Goal: Transaction & Acquisition: Book appointment/travel/reservation

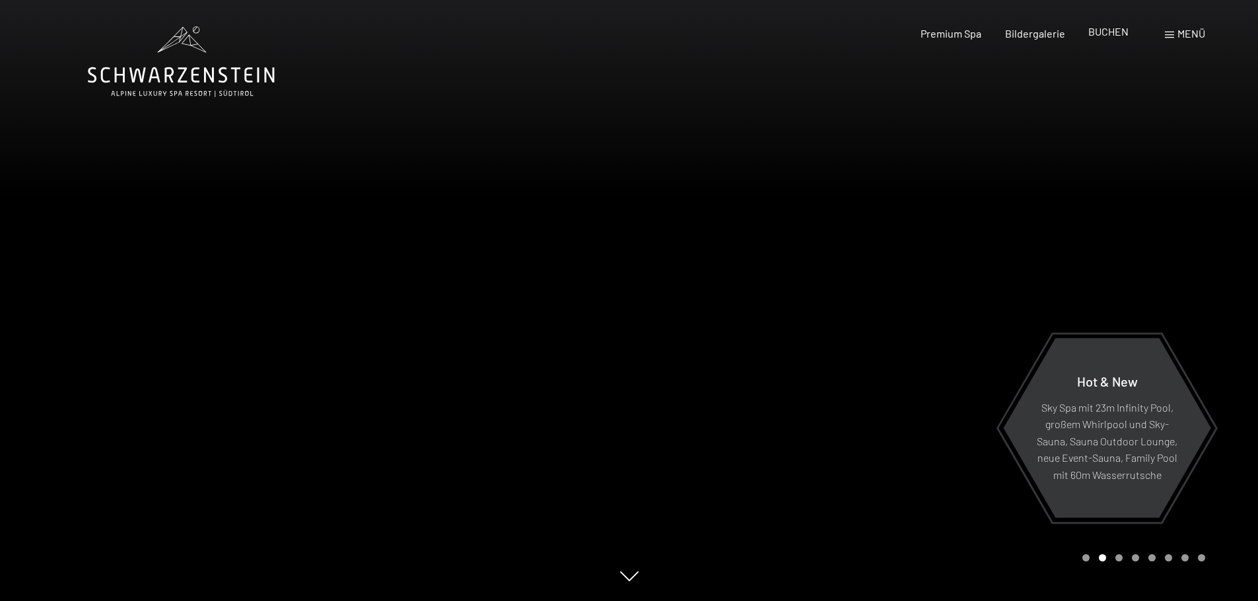
click at [1109, 32] on span "BUCHEN" at bounding box center [1108, 31] width 40 height 13
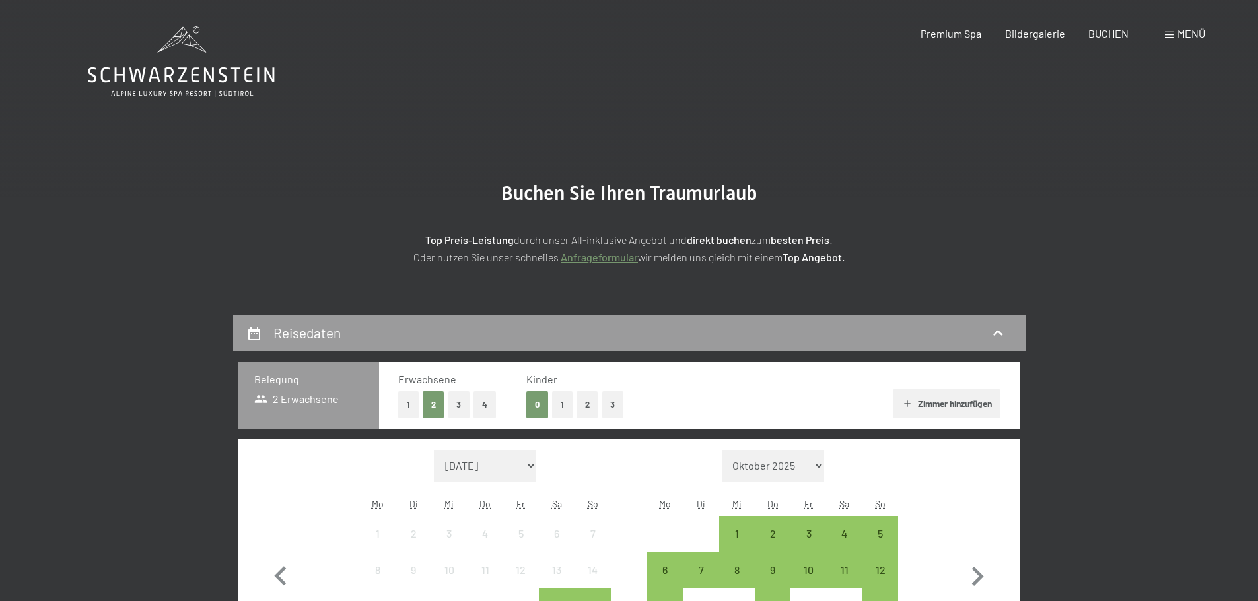
click at [1109, 32] on span "BUCHEN" at bounding box center [1108, 33] width 40 height 13
click at [1161, 40] on div "Buchen Anfragen Premium Spa Bildergalerie BUCHEN Menü DE IT EN Gutschein Bilder…" at bounding box center [1039, 33] width 331 height 15
click at [1167, 35] on span at bounding box center [1168, 35] width 9 height 7
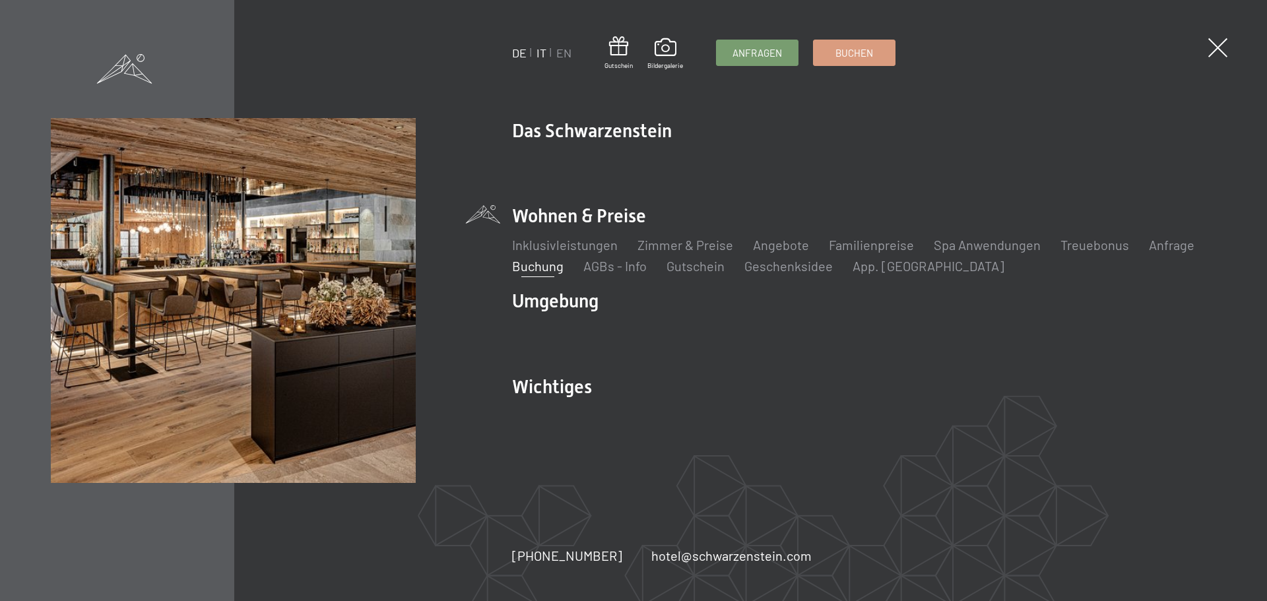
click at [546, 55] on link "IT" at bounding box center [542, 53] width 10 height 15
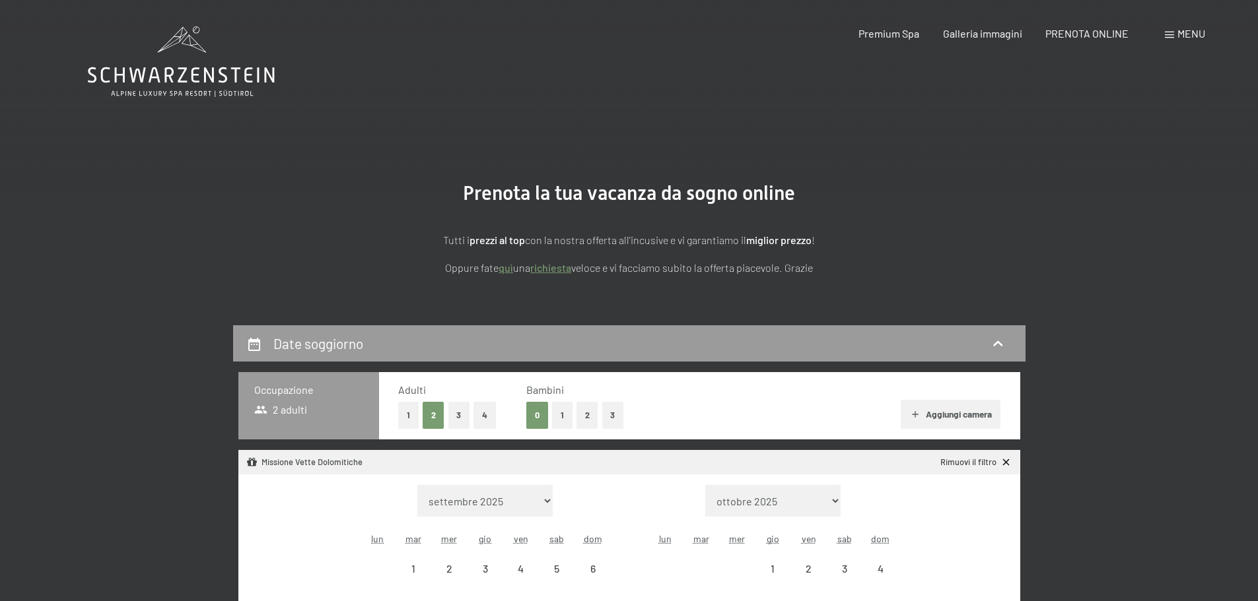
select select "[DATE]"
select select "2026-10-01"
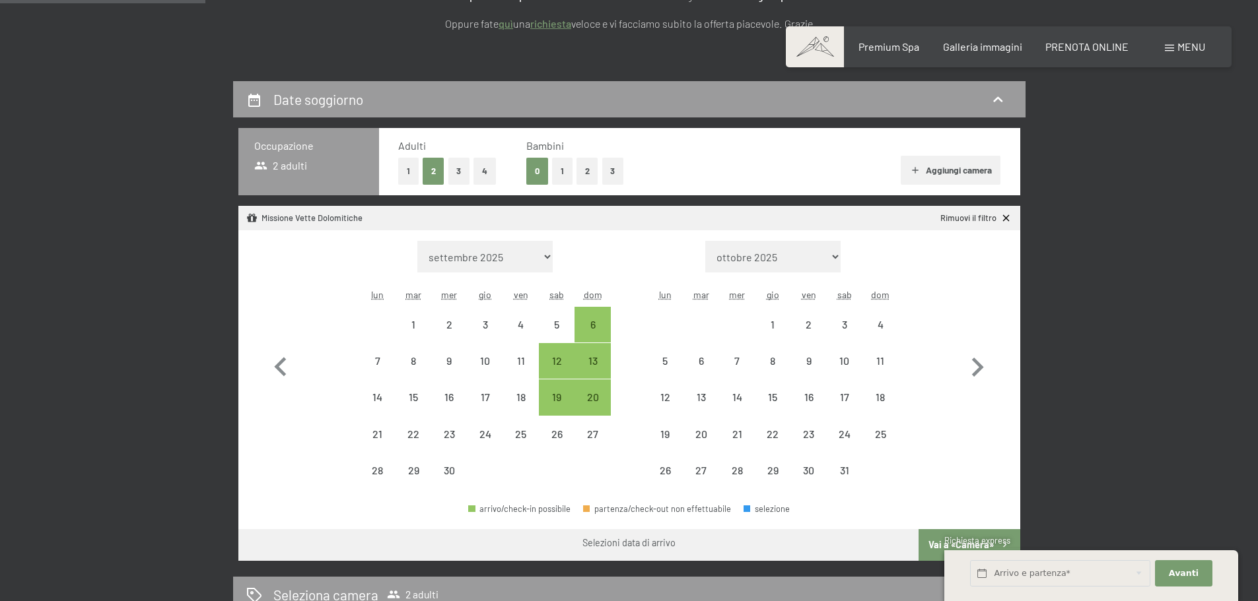
scroll to position [264, 0]
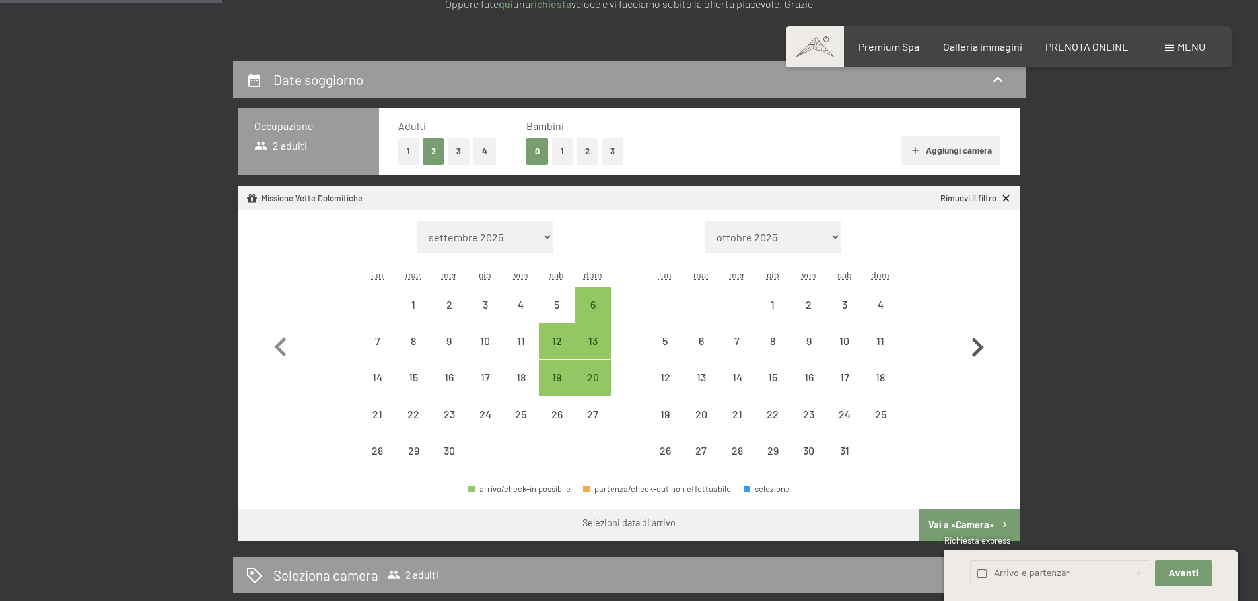
click at [976, 345] on icon "button" at bounding box center [978, 347] width 12 height 19
select select "2026-10-01"
select select "2026-11-01"
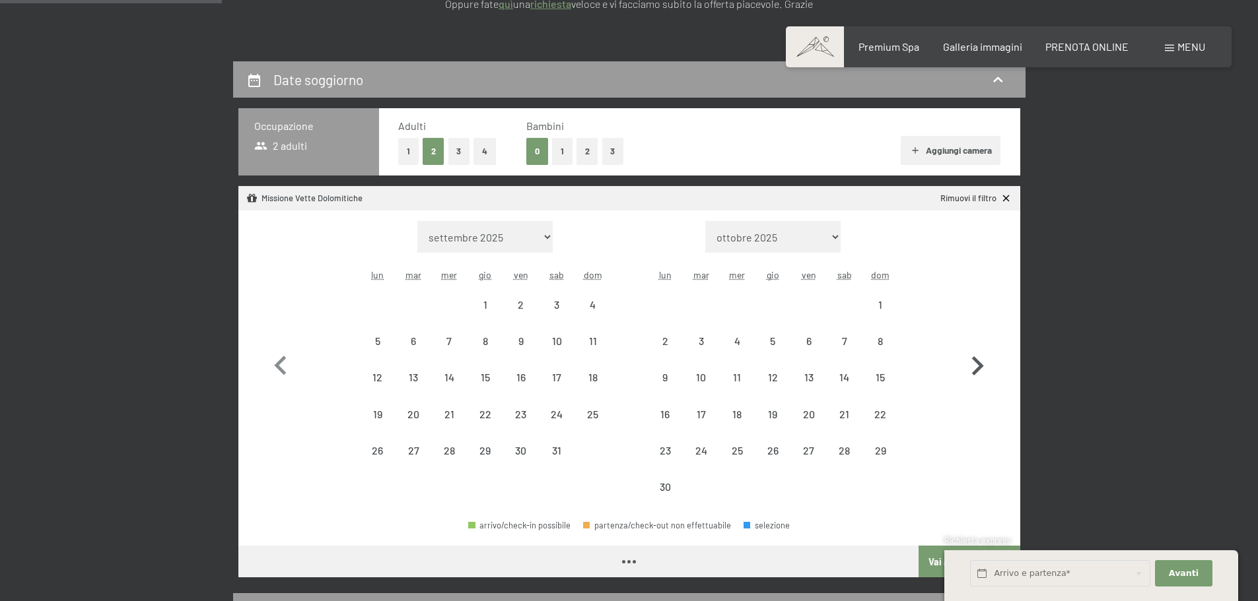
select select "2026-10-01"
select select "2026-11-01"
click at [976, 345] on button "button" at bounding box center [977, 363] width 38 height 285
select select "2026-11-01"
select select "2026-12-01"
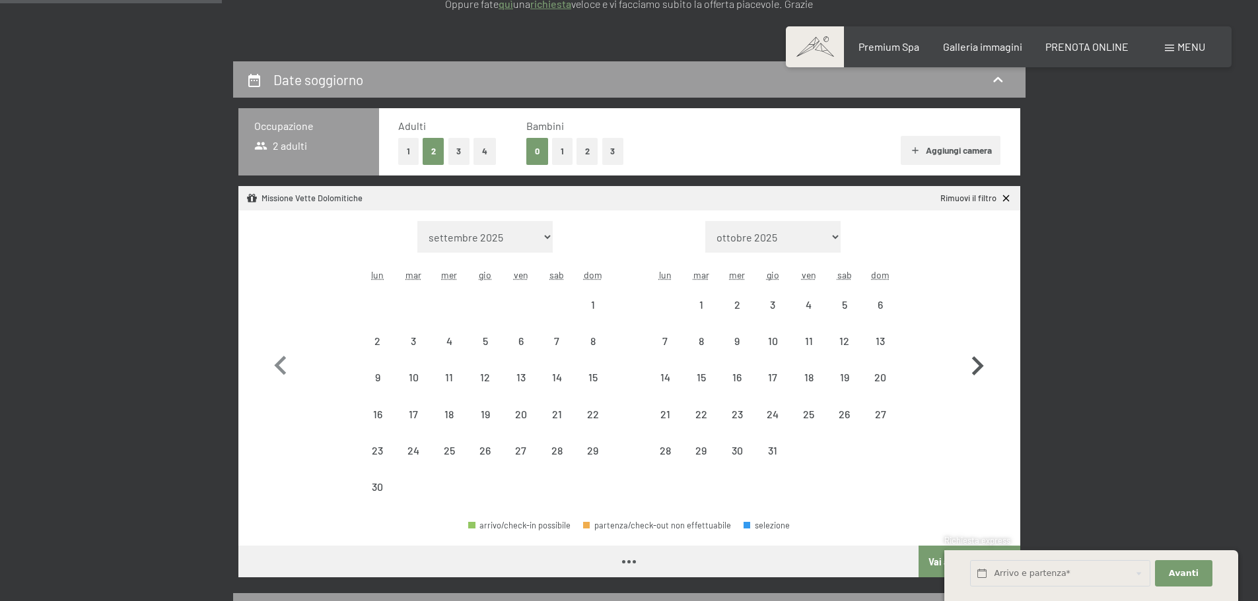
select select "2026-11-01"
select select "2026-12-01"
click at [976, 345] on button "button" at bounding box center [977, 363] width 38 height 285
select select "2026-12-01"
select select "2027-01-01"
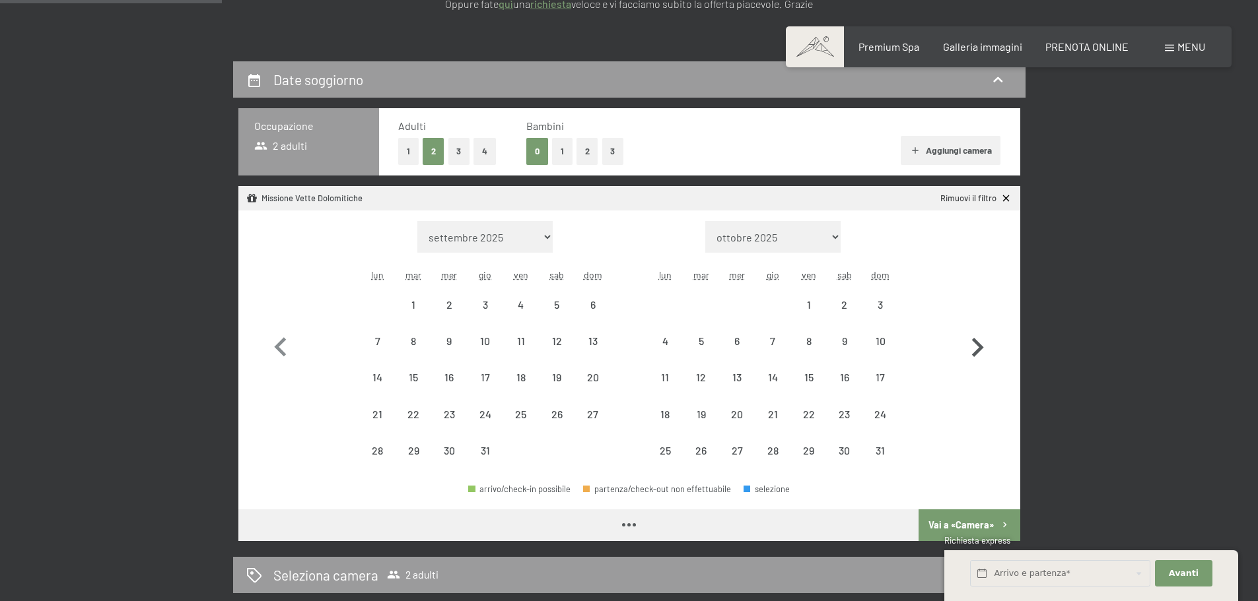
select select "2026-12-01"
select select "2027-01-01"
click at [420, 306] on div "1" at bounding box center [413, 316] width 33 height 33
select select "2026-12-01"
select select "2027-01-01"
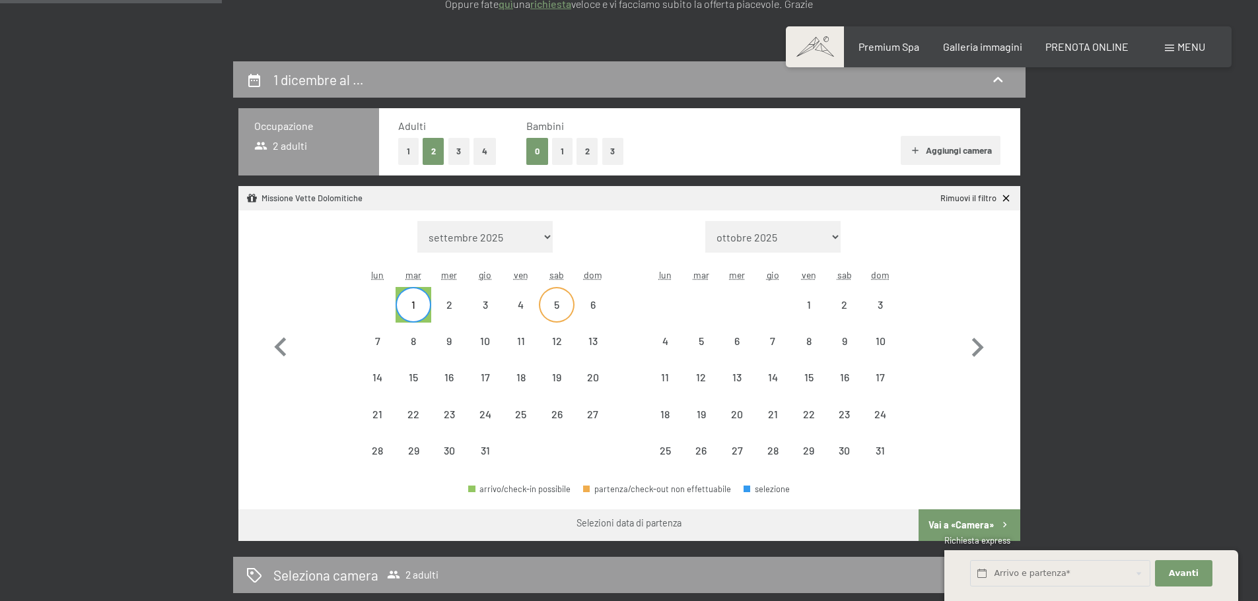
click at [552, 306] on div "5" at bounding box center [556, 316] width 33 height 33
select select "2026-12-01"
select select "2027-01-01"
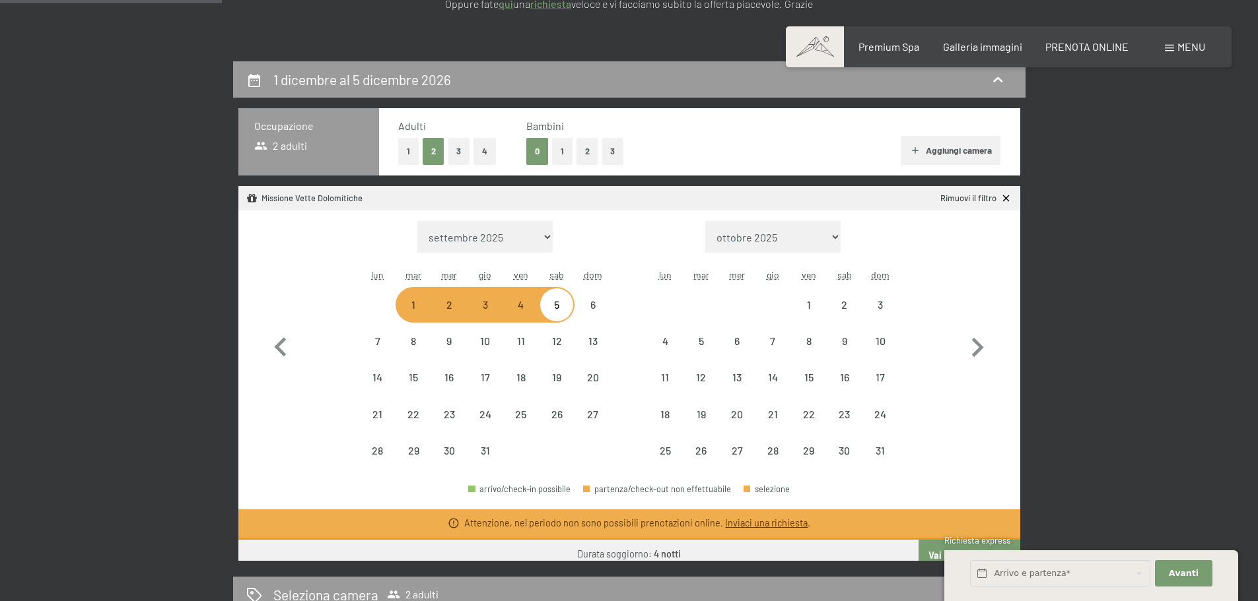
select select "2026-09-01"
select select "2026-10-01"
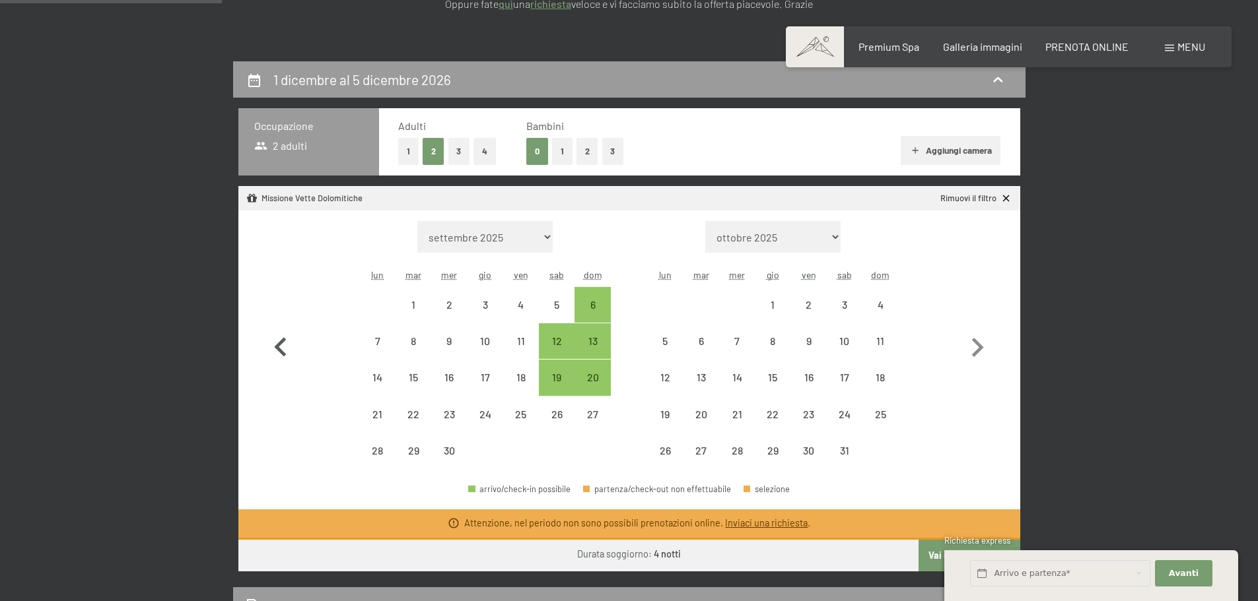
click at [287, 349] on icon "button" at bounding box center [280, 348] width 38 height 38
select select "2026-08-01"
select select "2026-09-01"
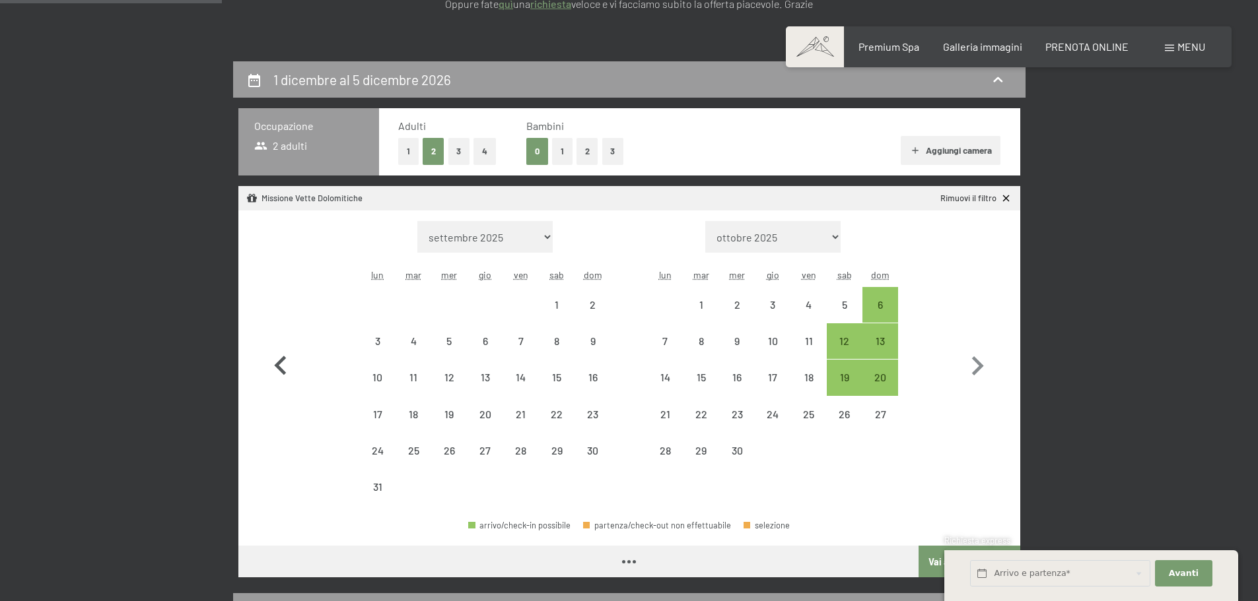
select select "2026-08-01"
select select "2026-09-01"
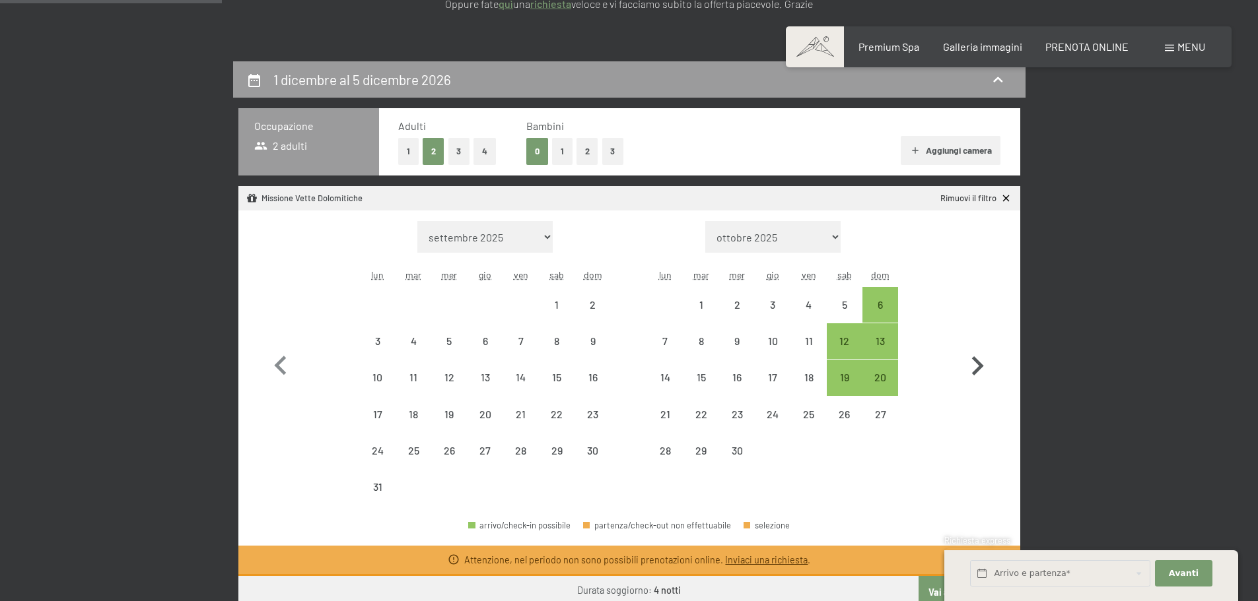
click at [977, 368] on icon "button" at bounding box center [978, 365] width 12 height 19
select select "2026-09-01"
select select "2026-10-01"
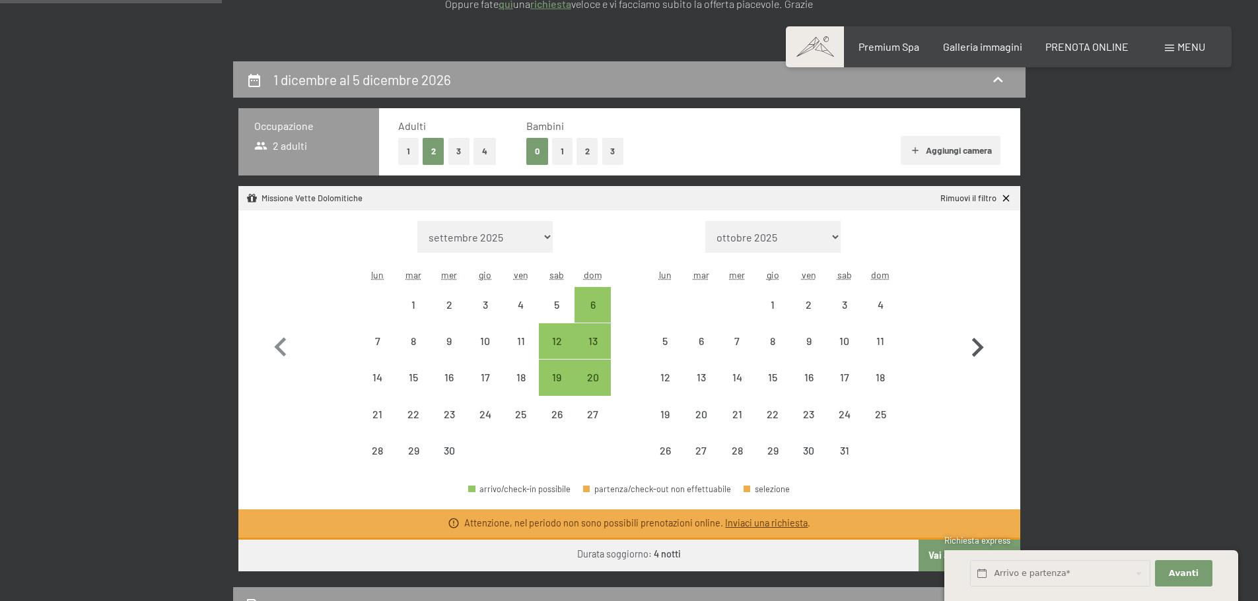
click at [977, 368] on button "button" at bounding box center [977, 345] width 38 height 248
select select "2026-10-01"
select select "2026-11-01"
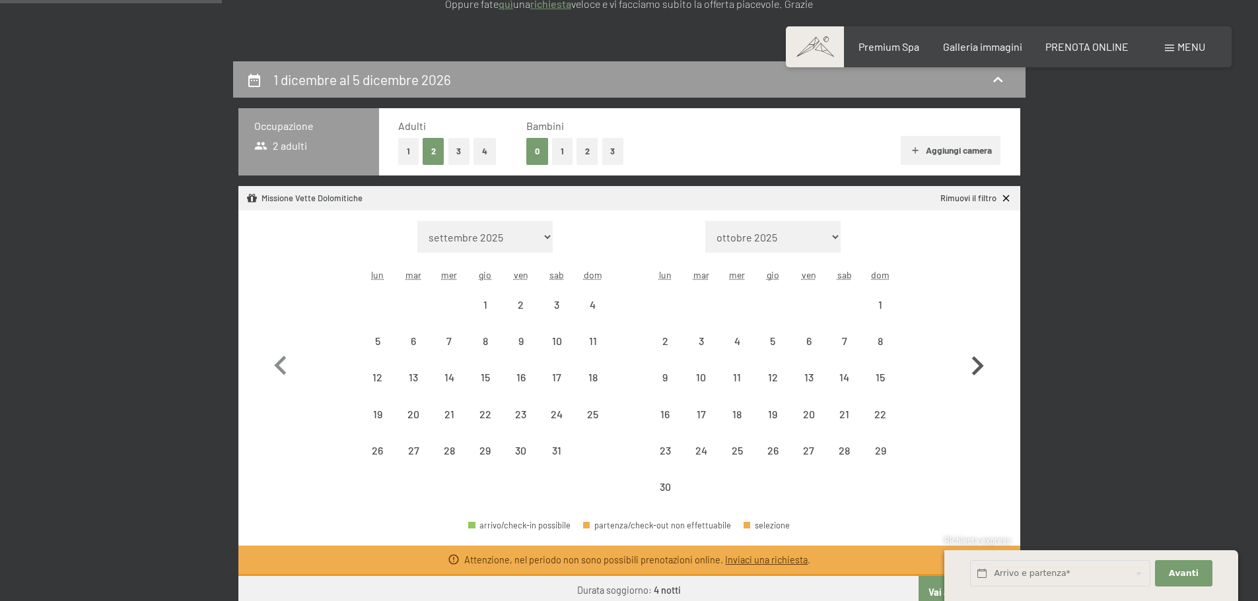
click at [977, 368] on icon "button" at bounding box center [978, 365] width 12 height 19
select select "2026-11-01"
select select "2026-12-01"
click at [977, 365] on icon "button" at bounding box center [977, 366] width 38 height 38
select select "2026-12-01"
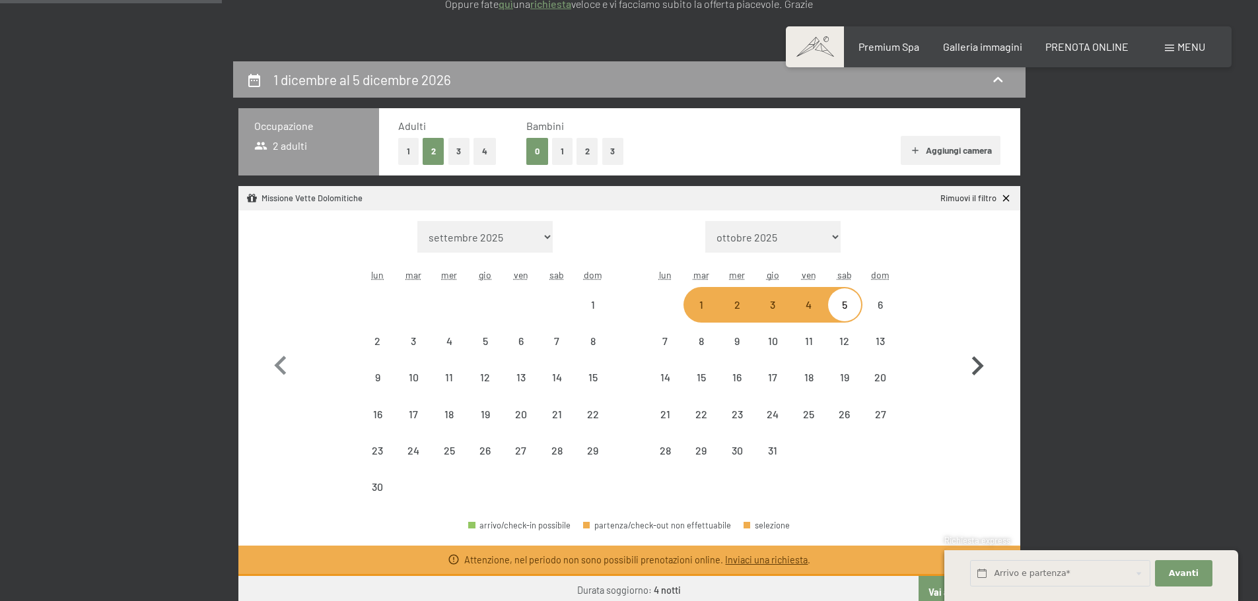
select select "2027-01-01"
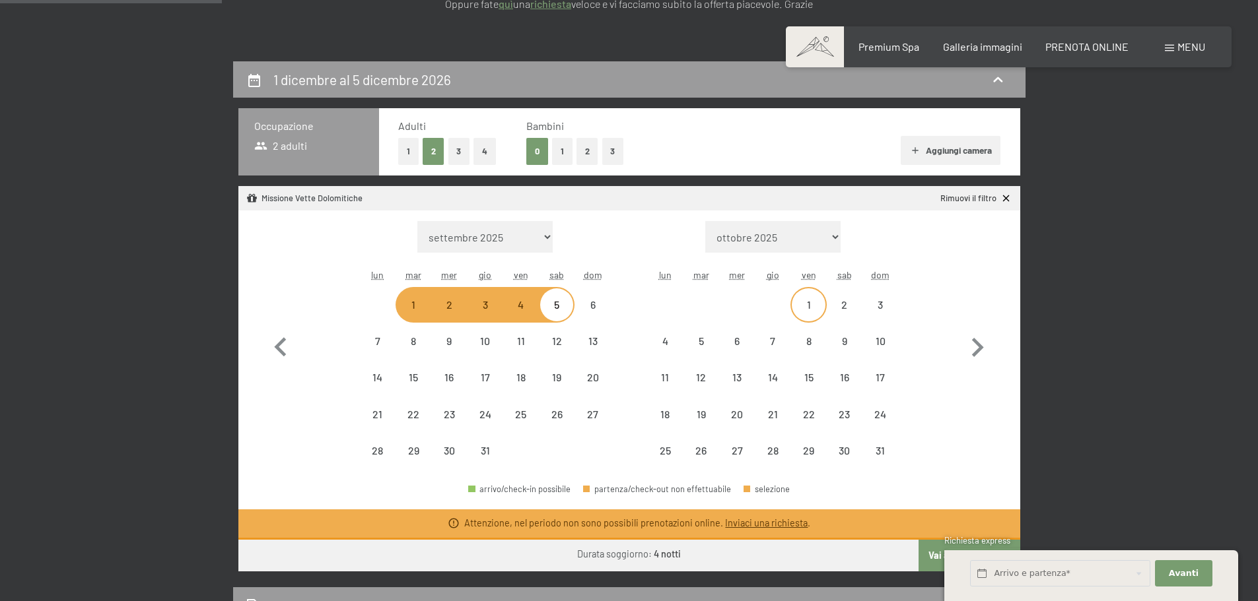
click at [813, 301] on div "1" at bounding box center [807, 316] width 33 height 33
select select "2026-12-01"
select select "2027-01-01"
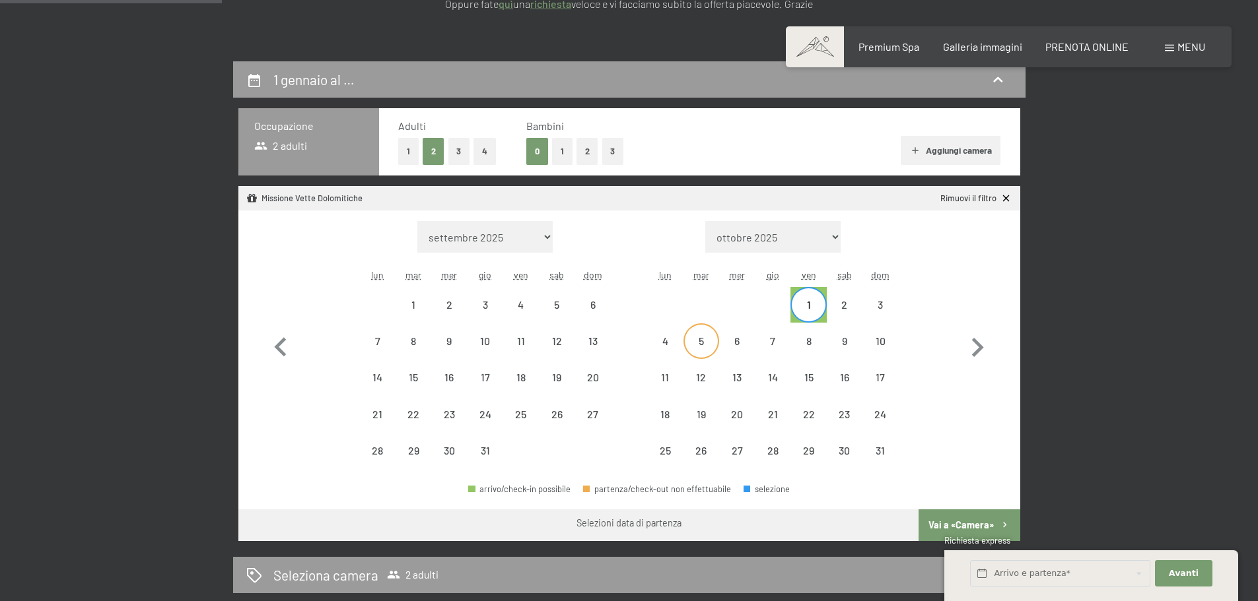
click at [695, 341] on div "5" at bounding box center [701, 352] width 33 height 33
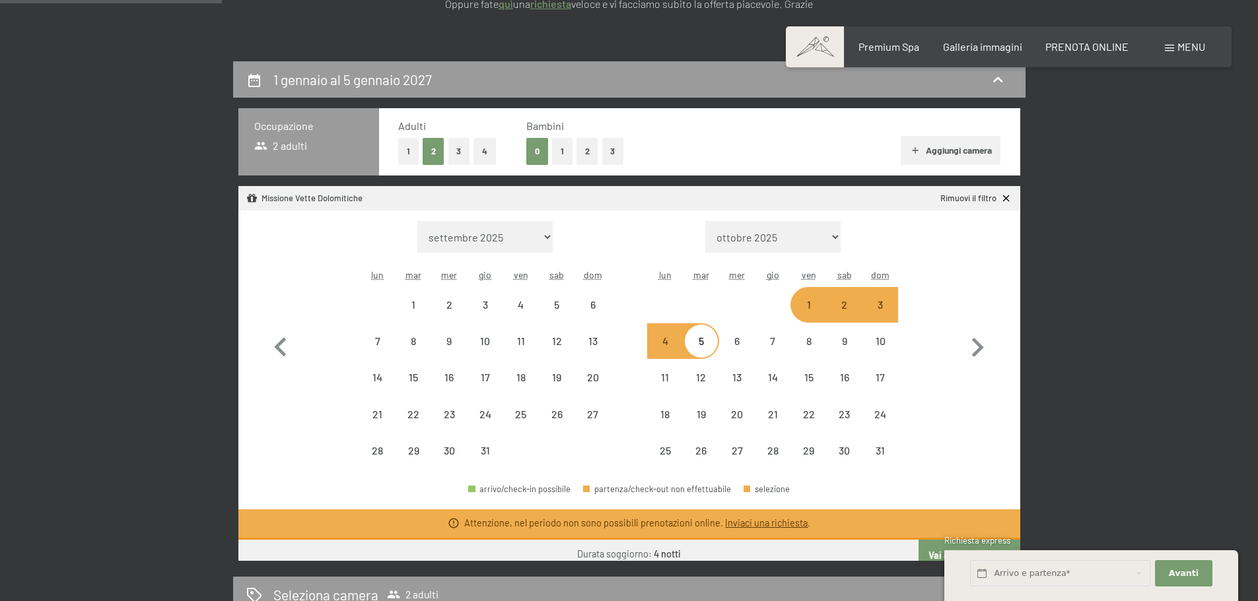
select select "2026-09-01"
select select "2026-10-01"
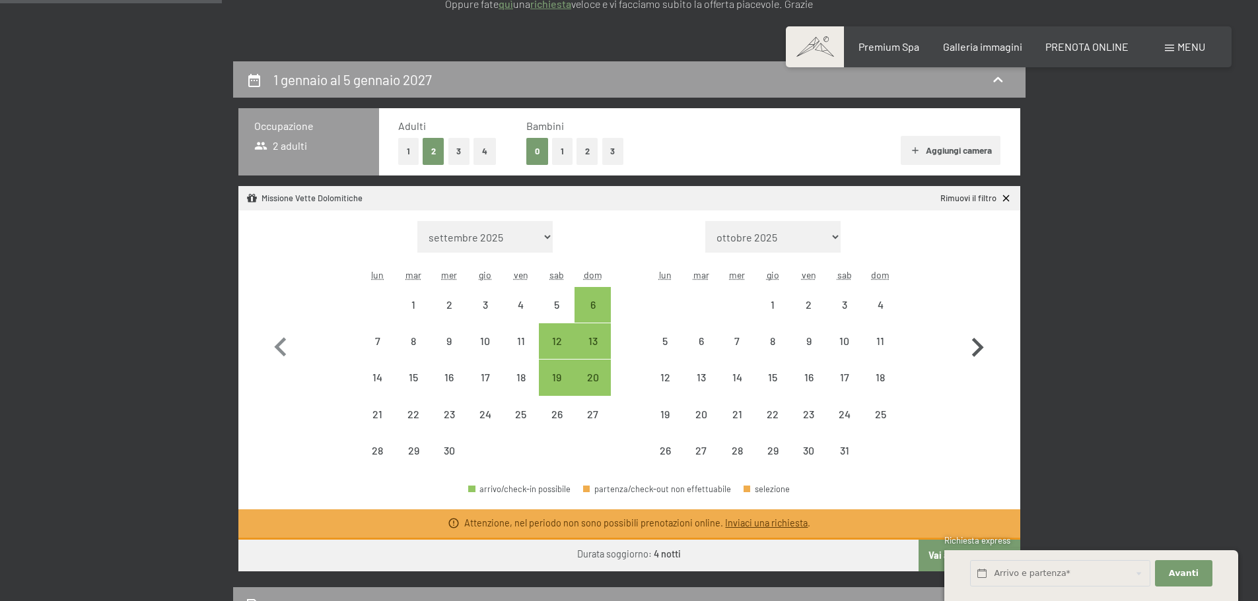
click at [978, 346] on icon "button" at bounding box center [978, 347] width 12 height 19
select select "2026-10-01"
select select "2026-11-01"
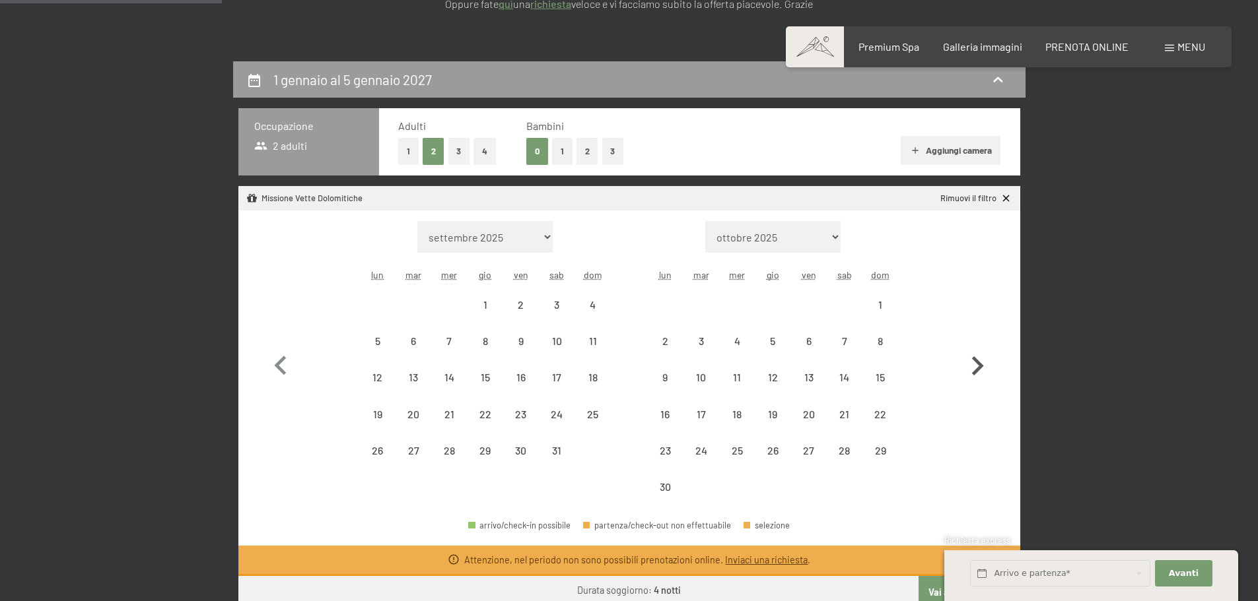
click at [978, 346] on button "button" at bounding box center [977, 363] width 38 height 285
select select "2026-11-01"
select select "2026-12-01"
click at [978, 346] on button "button" at bounding box center [977, 363] width 38 height 285
select select "2026-12-01"
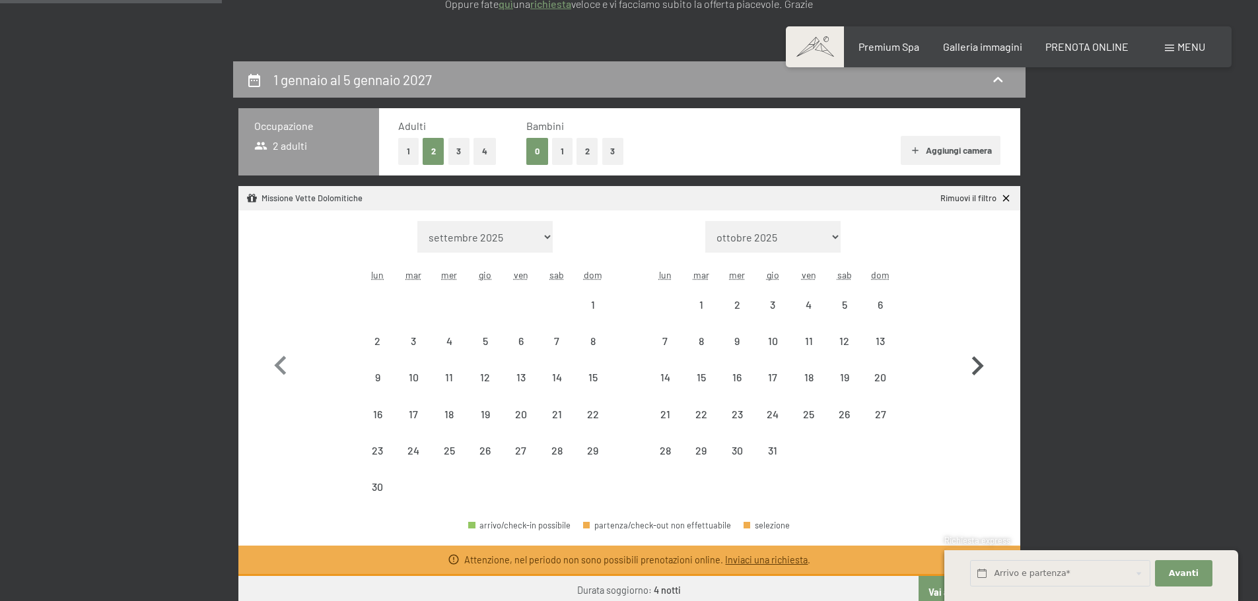
select select "2027-01-01"
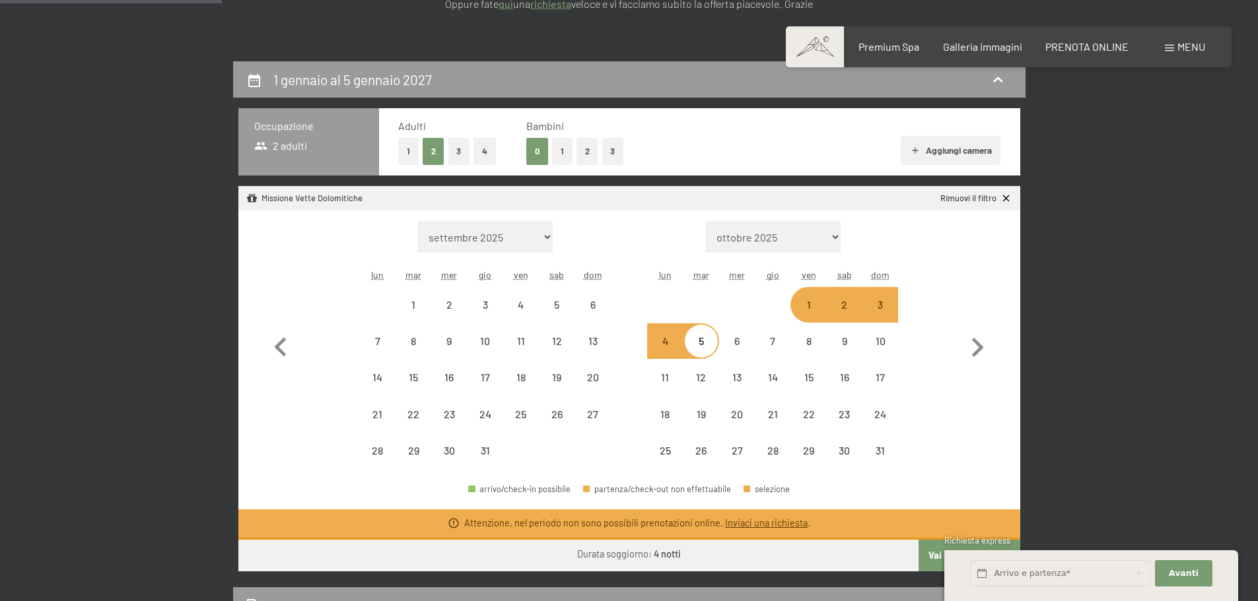
click at [702, 336] on div "5" at bounding box center [701, 352] width 33 height 33
select select "2026-12-01"
select select "2027-01-01"
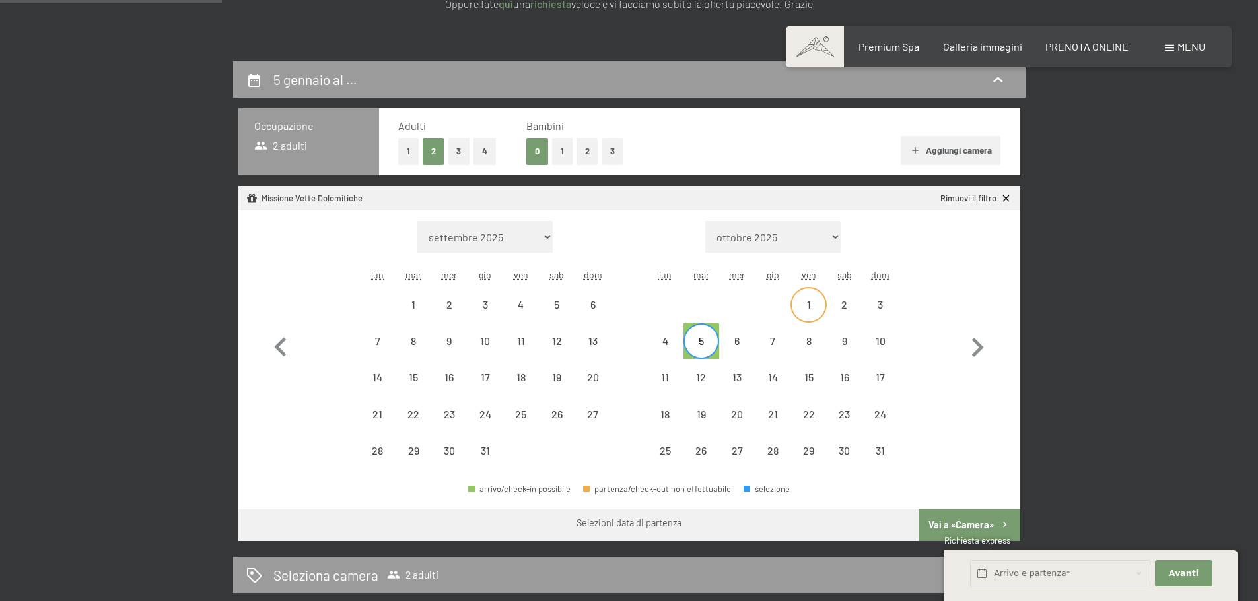
click at [807, 302] on div "1" at bounding box center [807, 316] width 33 height 33
select select "2026-12-01"
select select "2027-01-01"
click at [854, 302] on div "2" at bounding box center [844, 316] width 33 height 33
select select "2026-09-01"
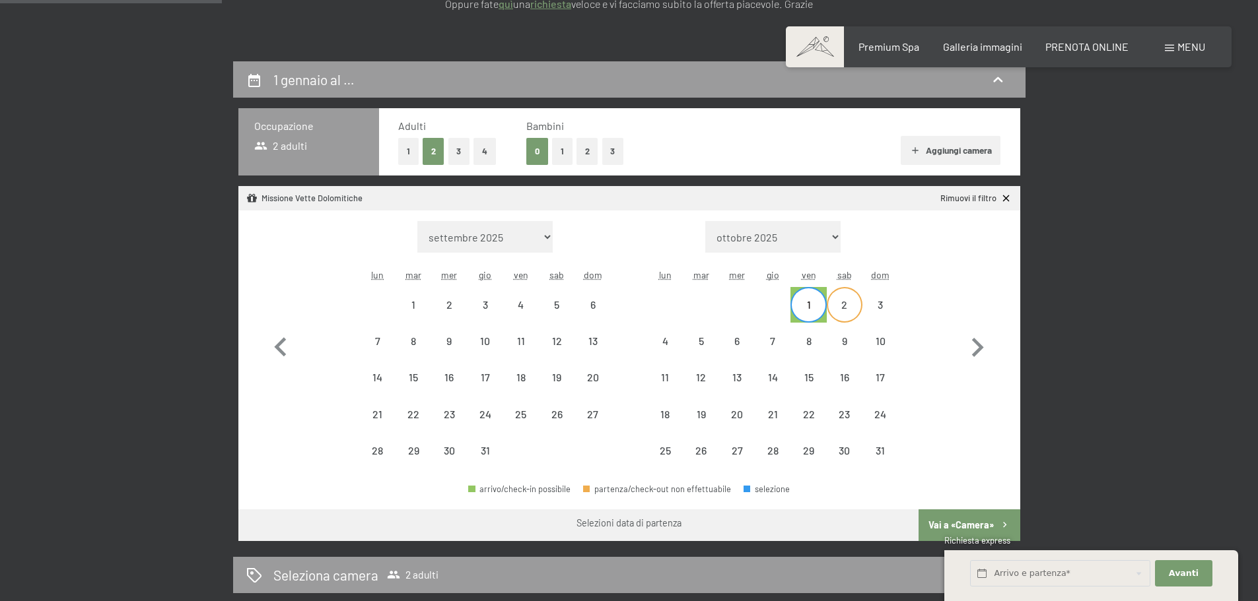
select select "2026-10-01"
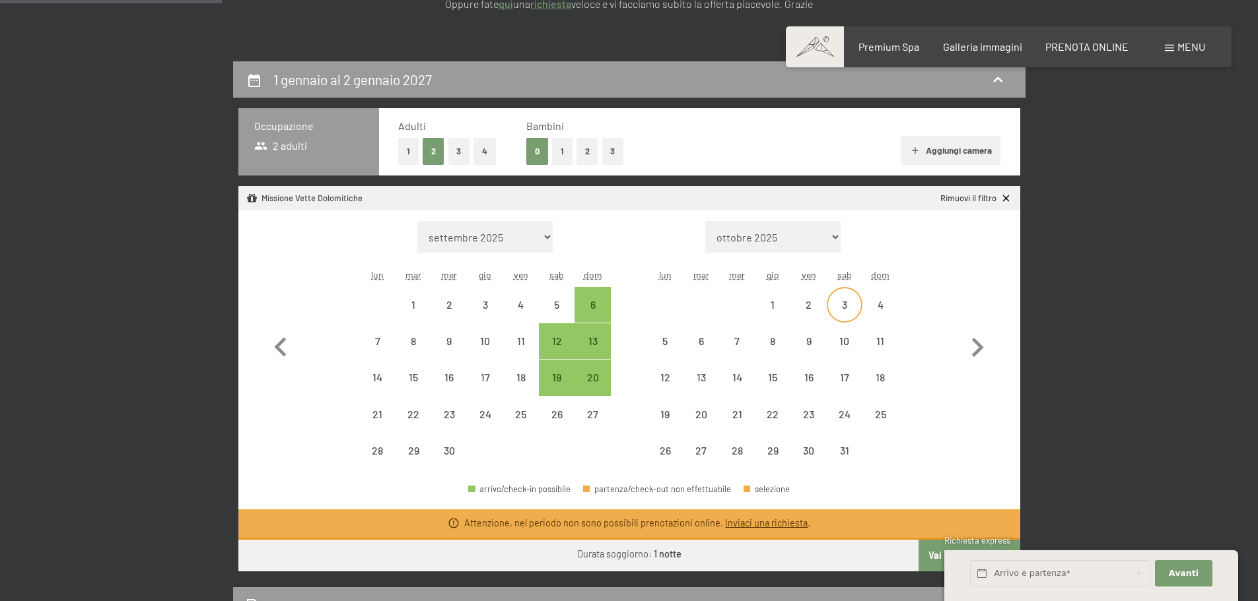
drag, startPoint x: 875, startPoint y: 306, endPoint x: 848, endPoint y: 314, distance: 28.4
click at [875, 306] on div "4" at bounding box center [879, 316] width 33 height 33
select select "2026-09-01"
select select "2026-10-01"
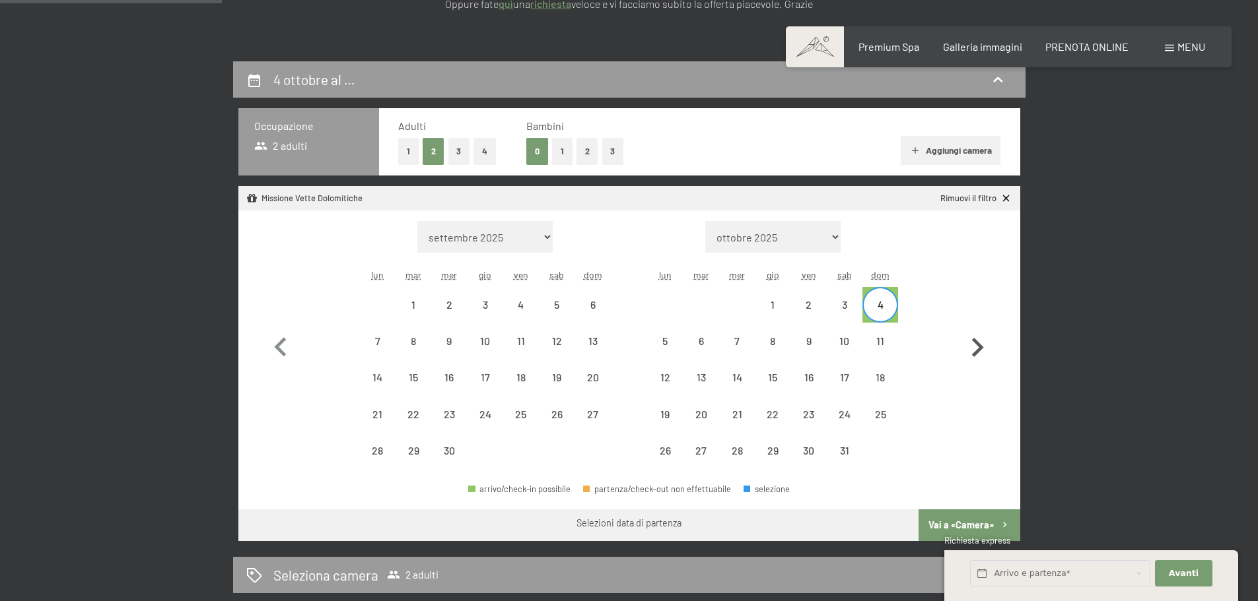
click at [978, 352] on icon "button" at bounding box center [978, 347] width 12 height 19
select select "2026-10-01"
select select "2026-11-01"
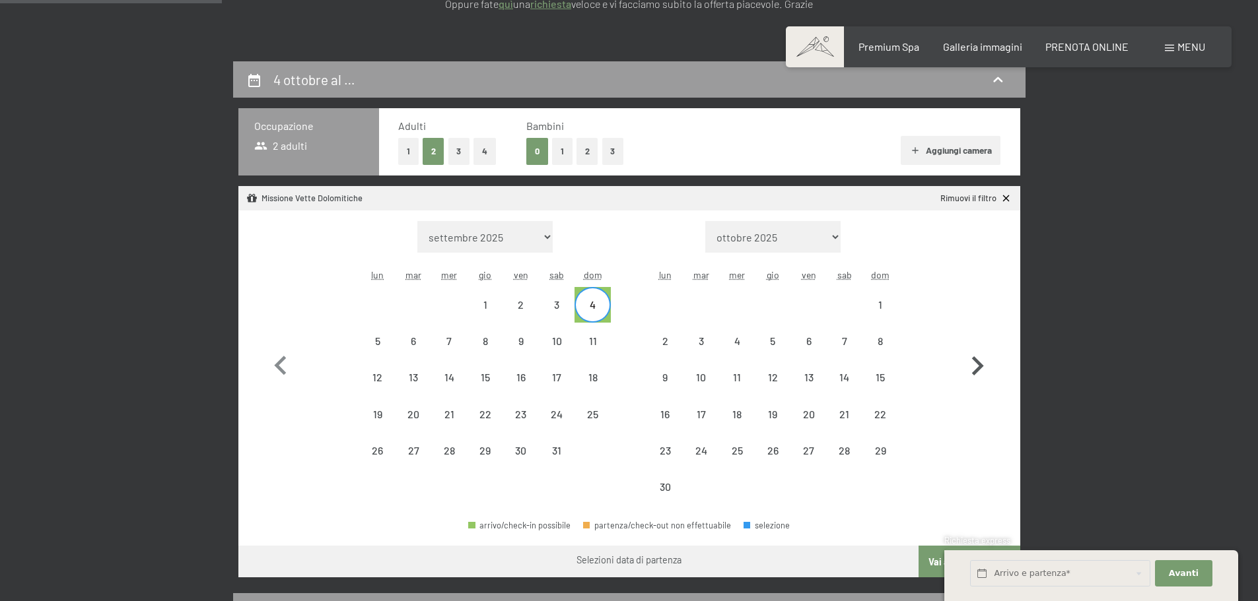
click at [978, 354] on icon "button" at bounding box center [977, 366] width 38 height 38
select select "2026-11-01"
select select "2026-12-01"
click at [845, 306] on div "5" at bounding box center [844, 316] width 33 height 33
select select "2026-11-01"
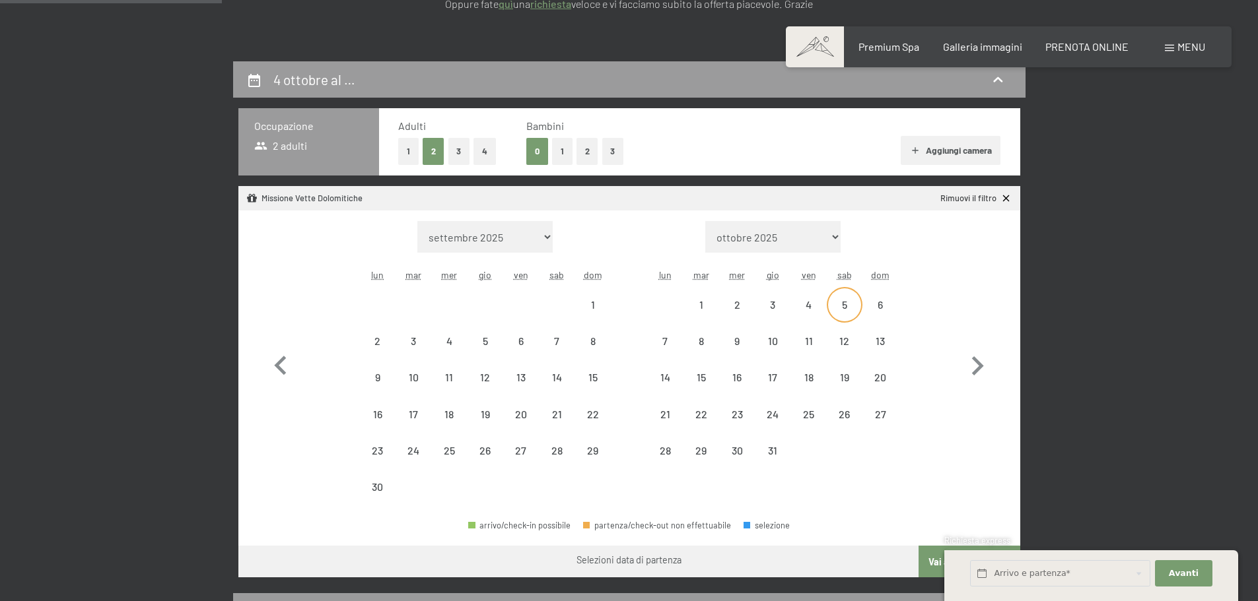
select select "2026-12-01"
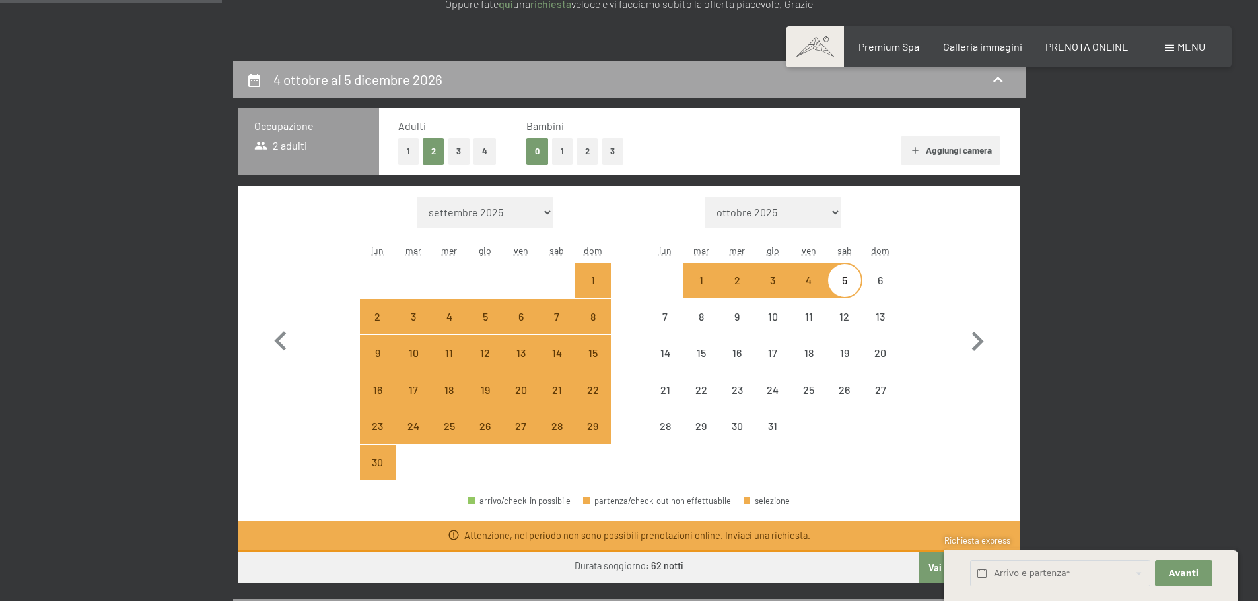
click at [992, 79] on icon at bounding box center [998, 80] width 16 height 16
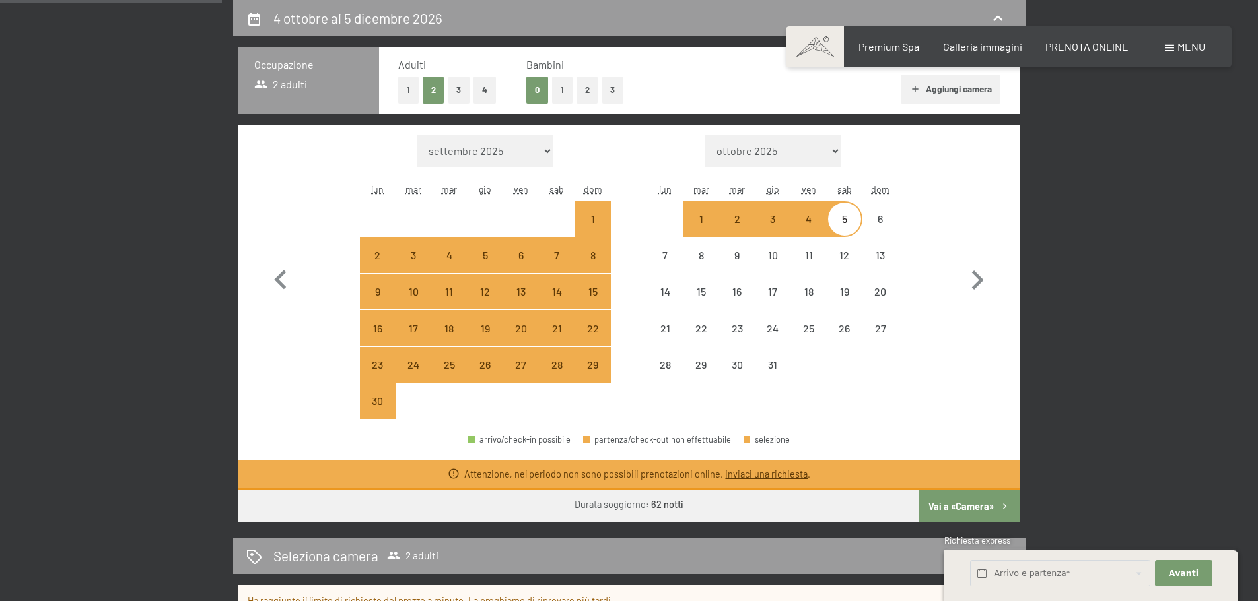
select select "2026-11-01"
select select "2026-12-01"
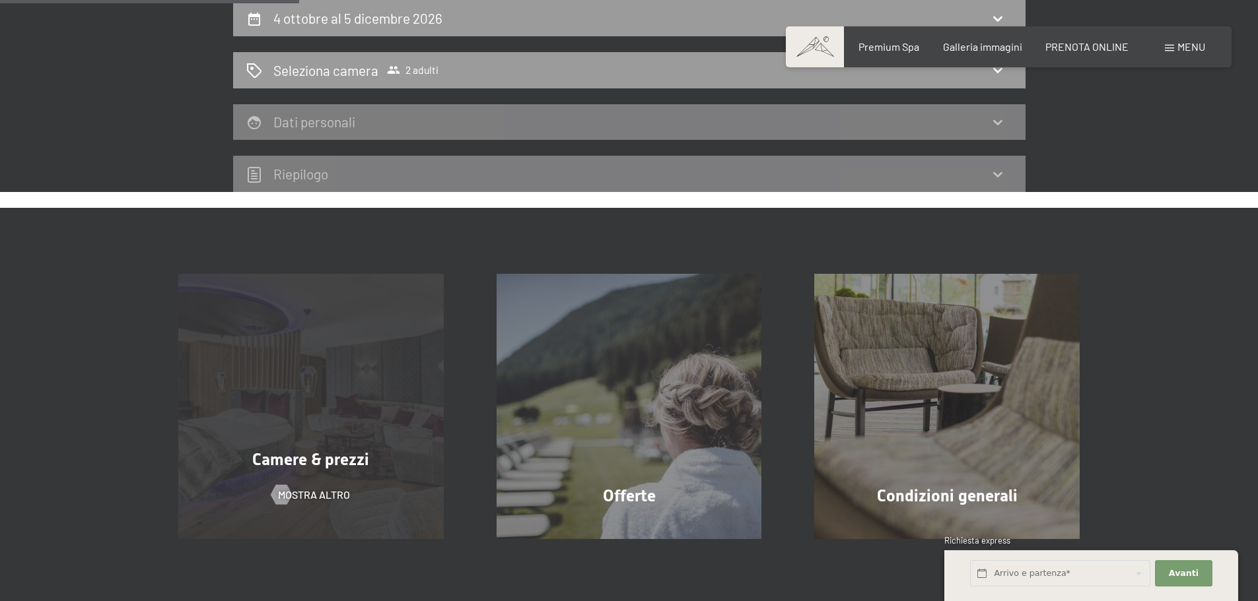
click at [331, 414] on div "Camere & prezzi mostra altro" at bounding box center [311, 406] width 318 height 265
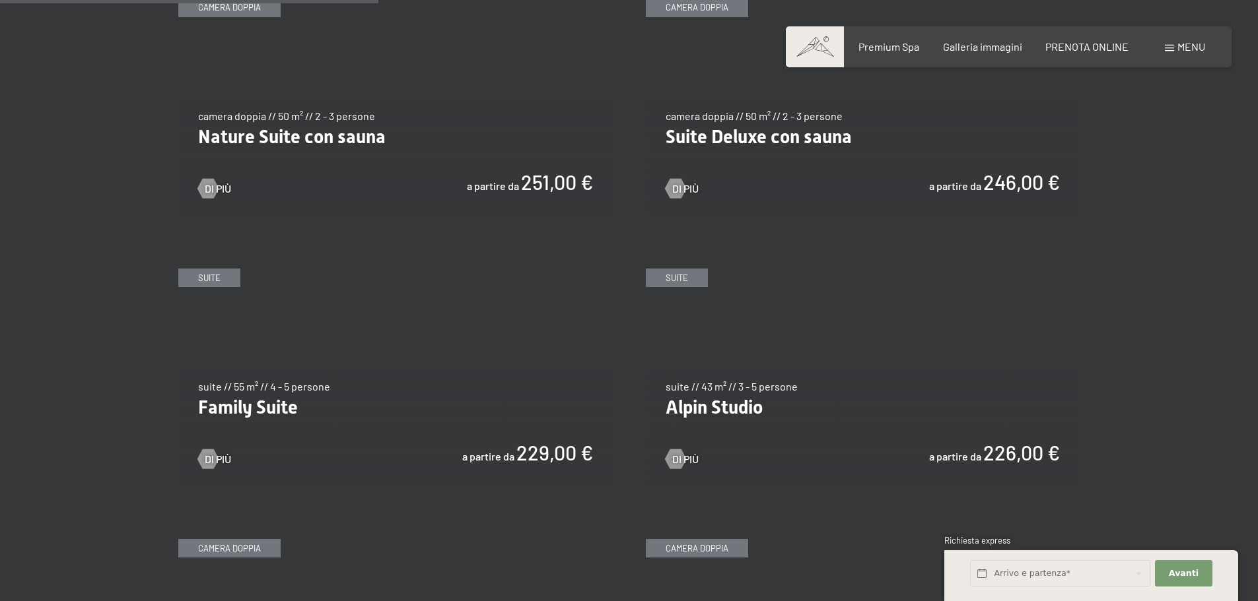
scroll to position [1452, 0]
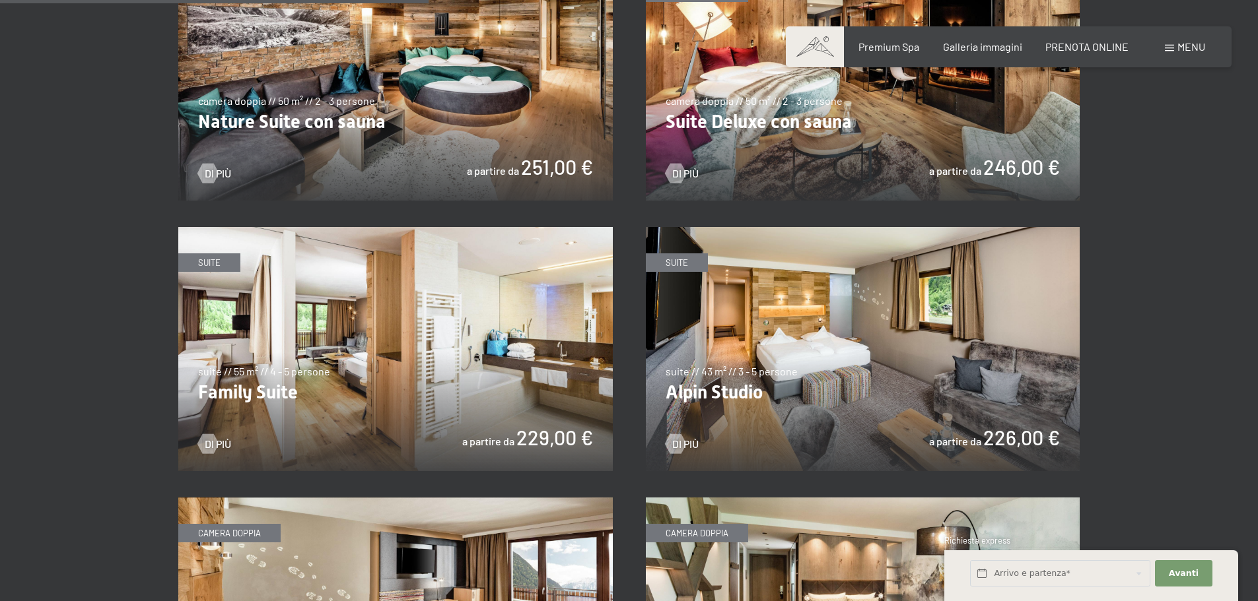
click at [808, 411] on img at bounding box center [863, 349] width 434 height 244
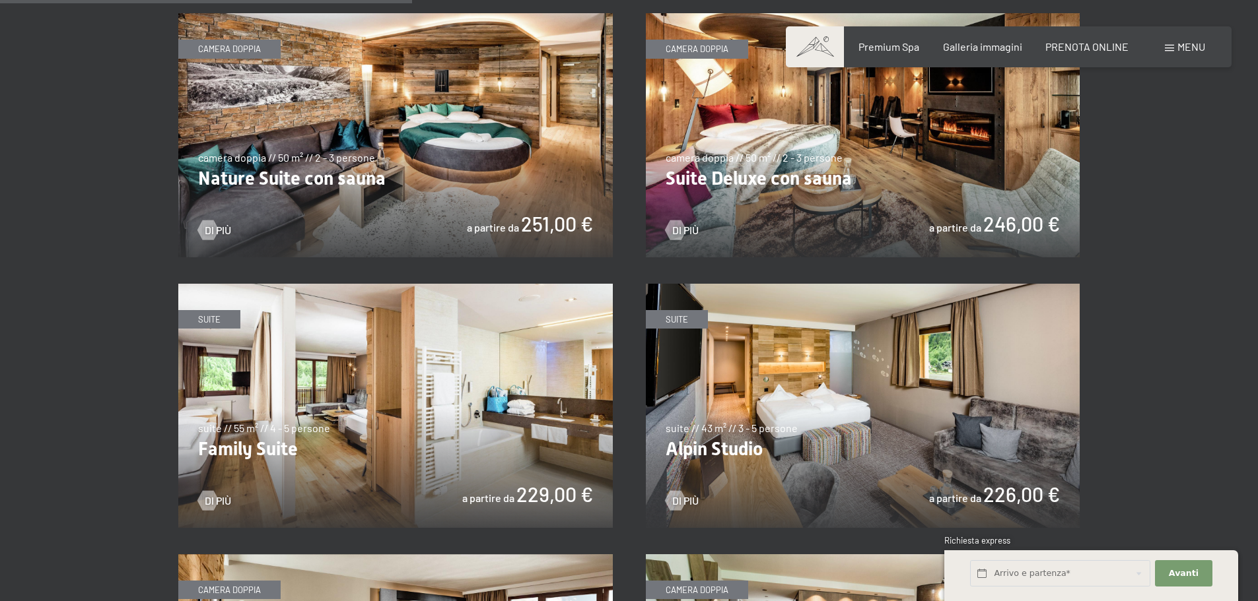
scroll to position [1320, 0]
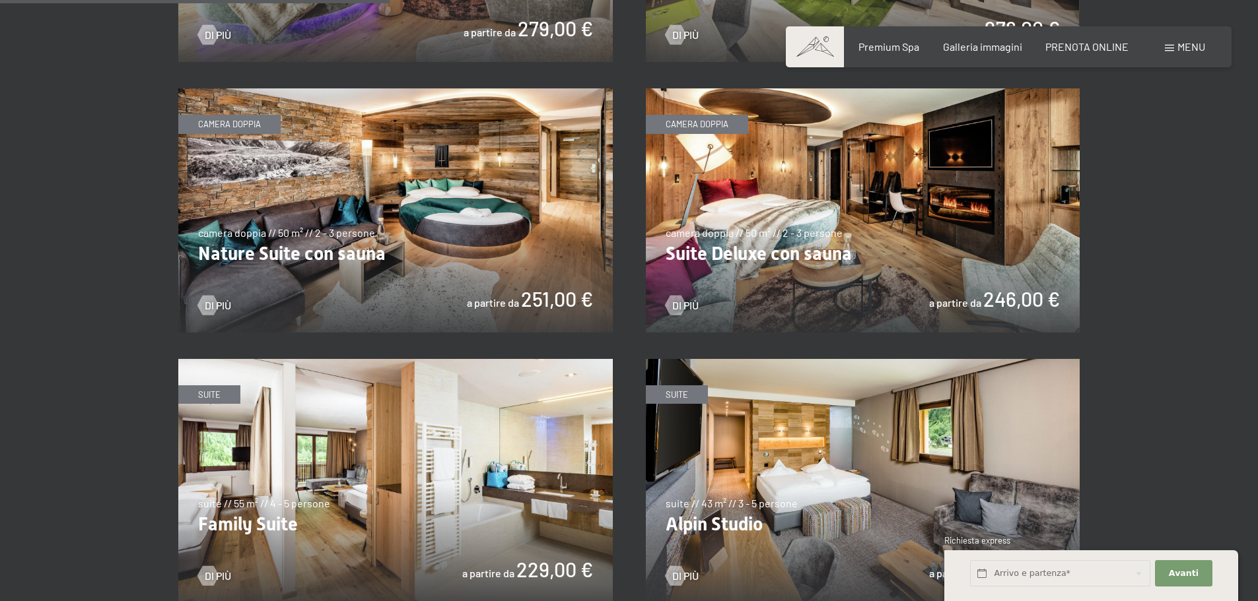
click at [889, 222] on img at bounding box center [863, 210] width 434 height 244
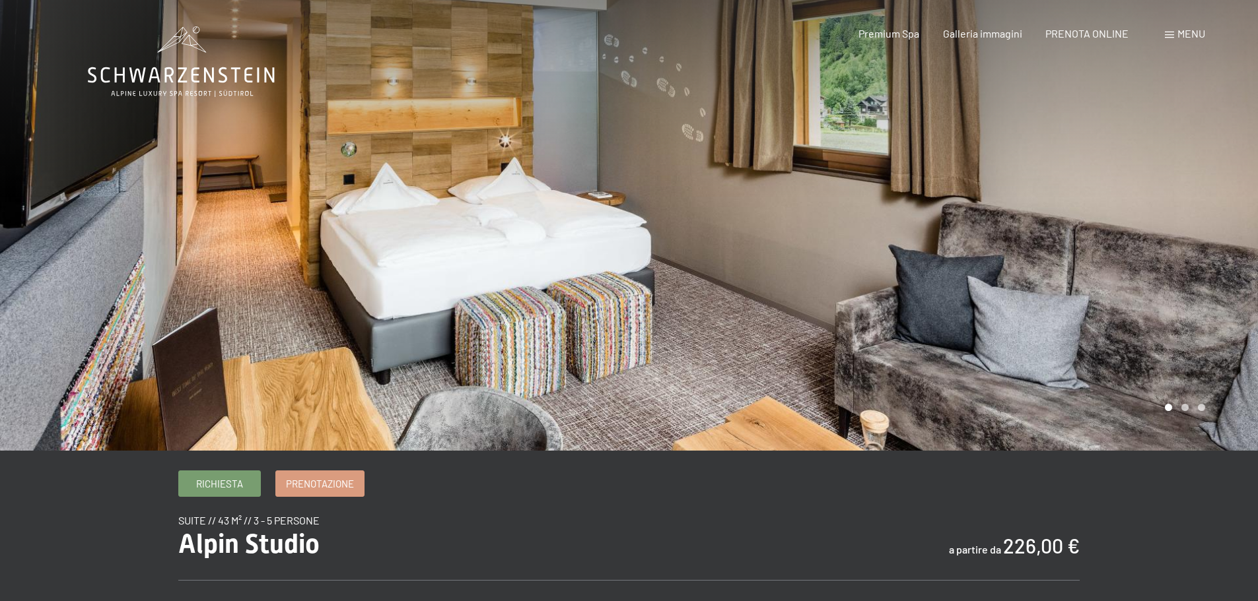
click at [1209, 244] on div at bounding box center [943, 225] width 629 height 451
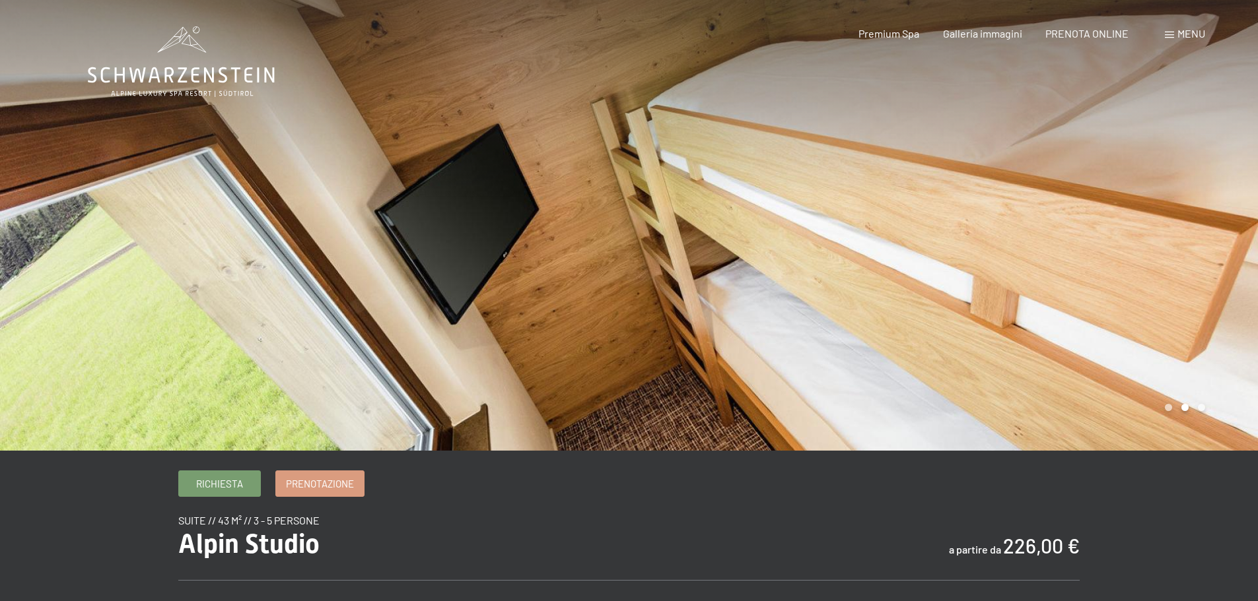
click at [1209, 244] on div at bounding box center [943, 225] width 629 height 451
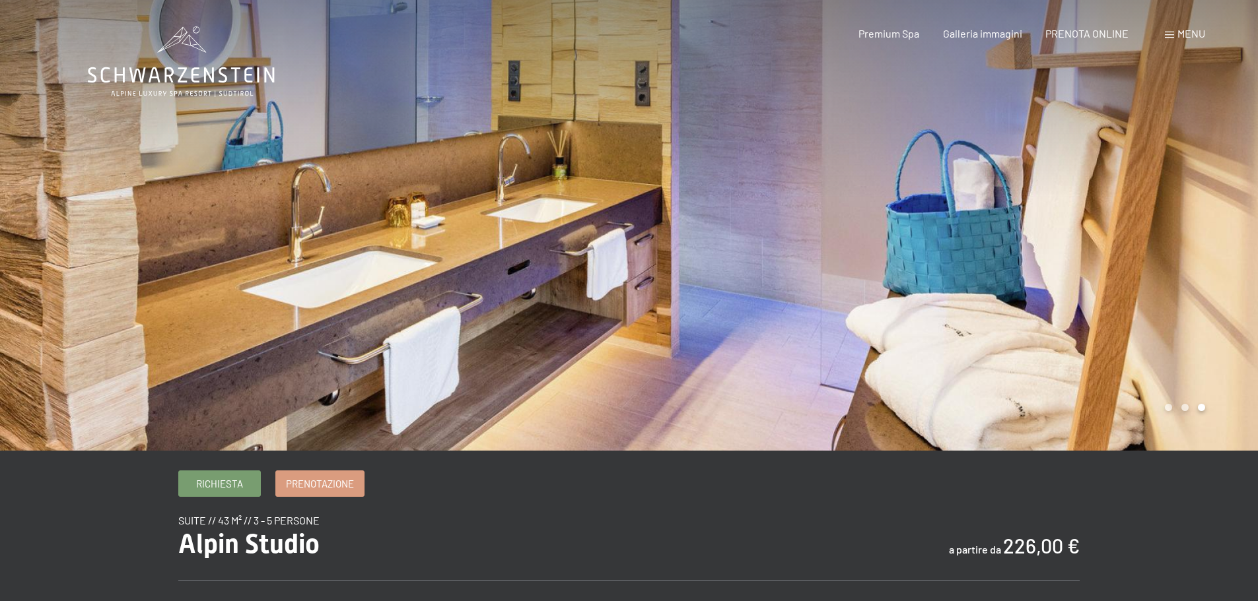
click at [1209, 244] on div at bounding box center [943, 225] width 629 height 451
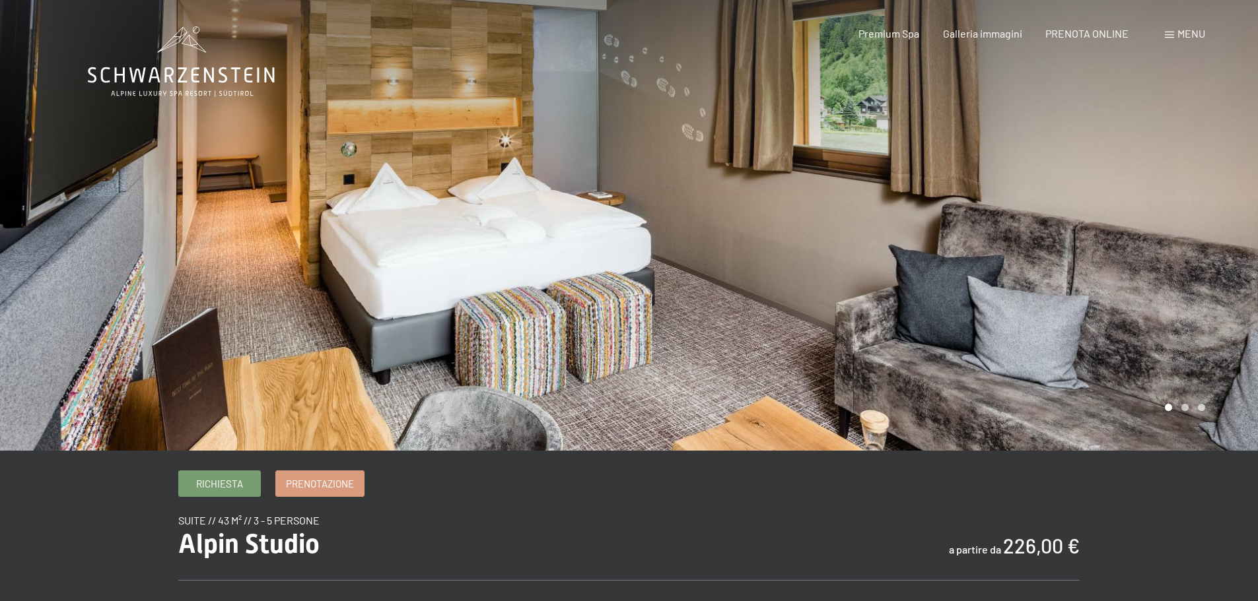
click at [1209, 244] on div at bounding box center [943, 225] width 629 height 451
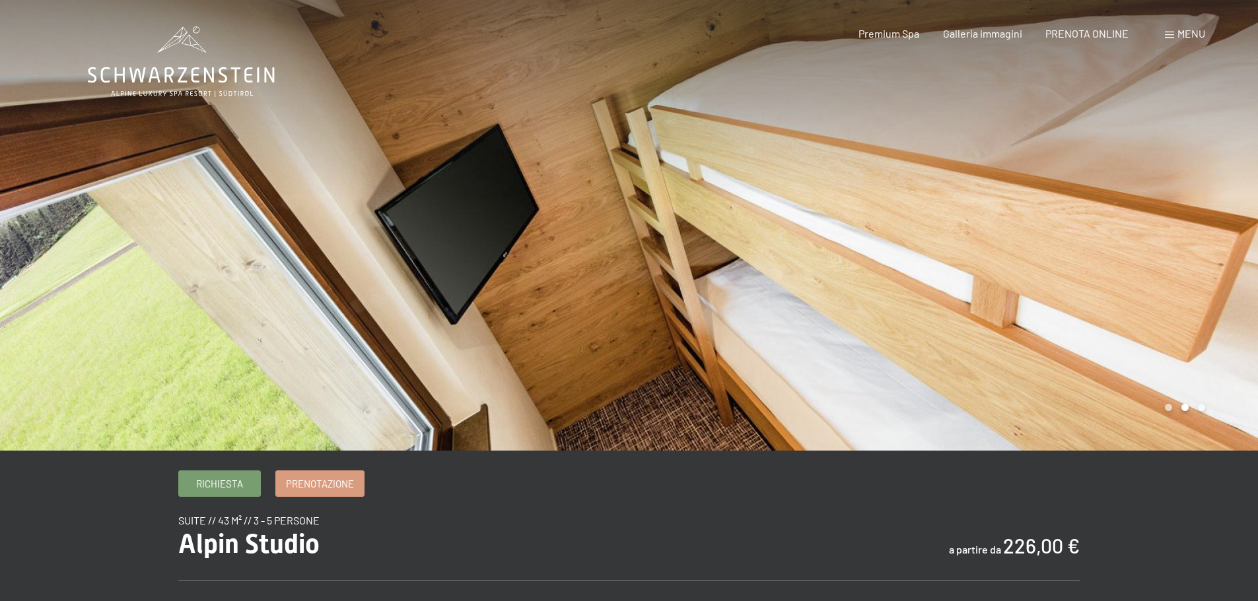
click at [1209, 246] on div at bounding box center [943, 225] width 629 height 451
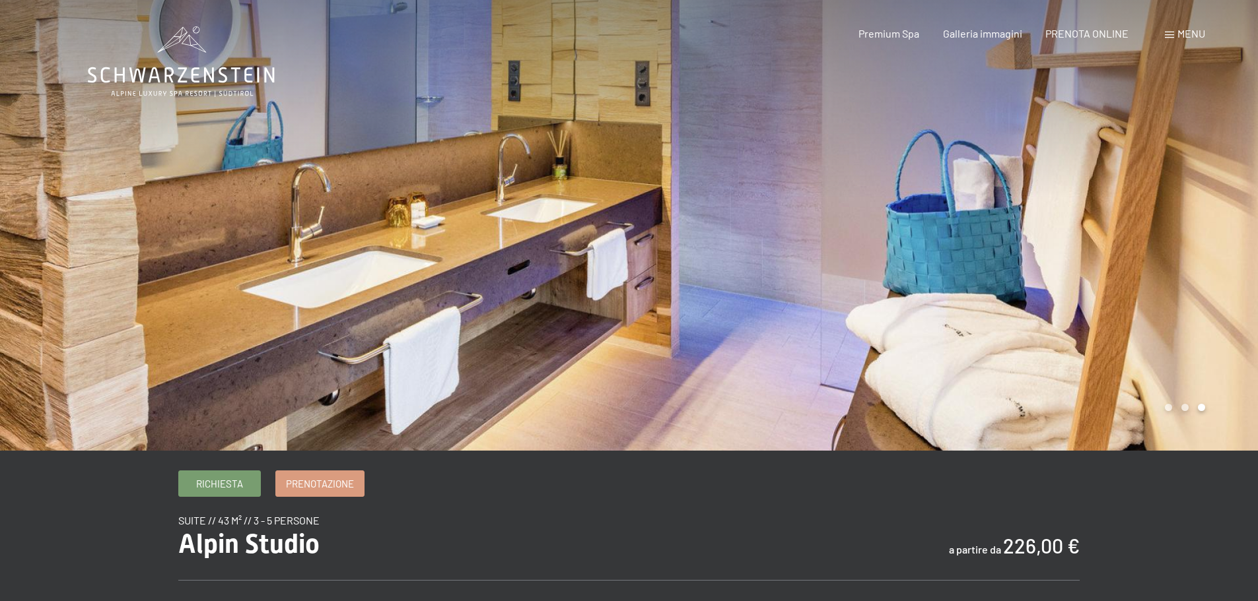
click at [1209, 246] on div at bounding box center [943, 225] width 629 height 451
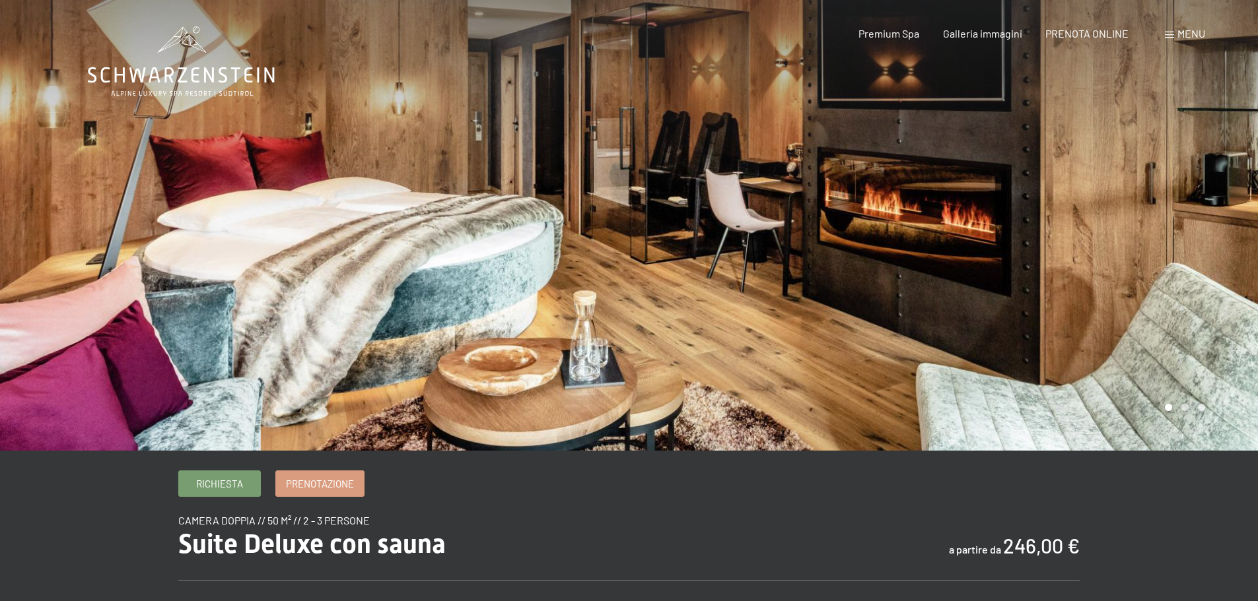
click at [1064, 225] on div at bounding box center [943, 225] width 629 height 451
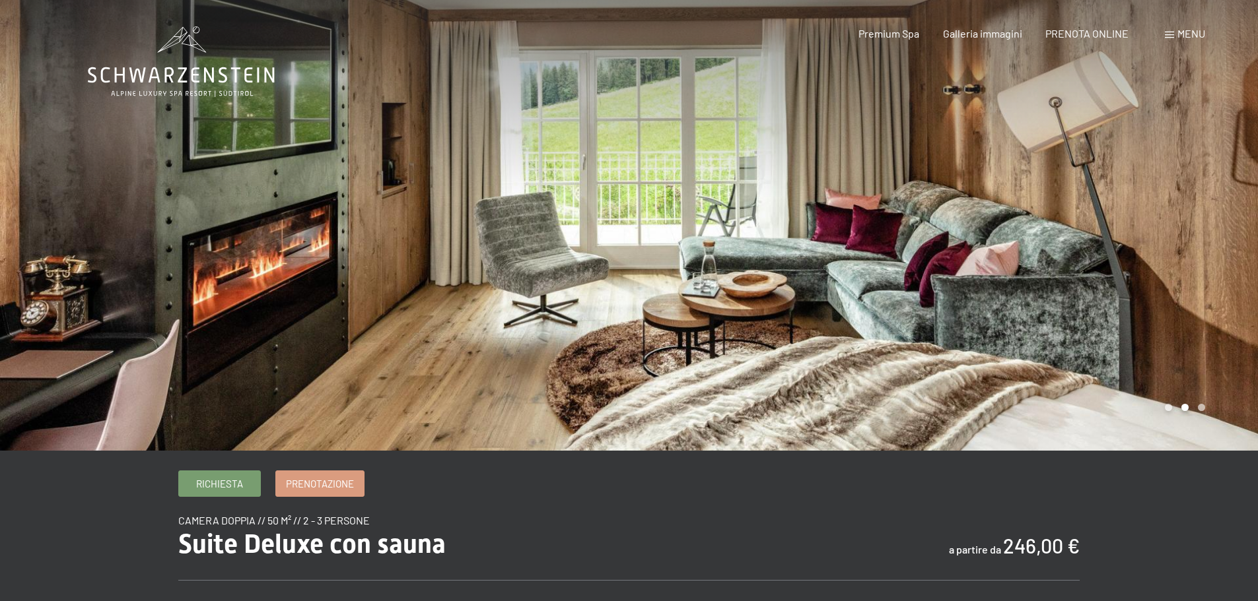
click at [1064, 225] on div at bounding box center [943, 225] width 629 height 451
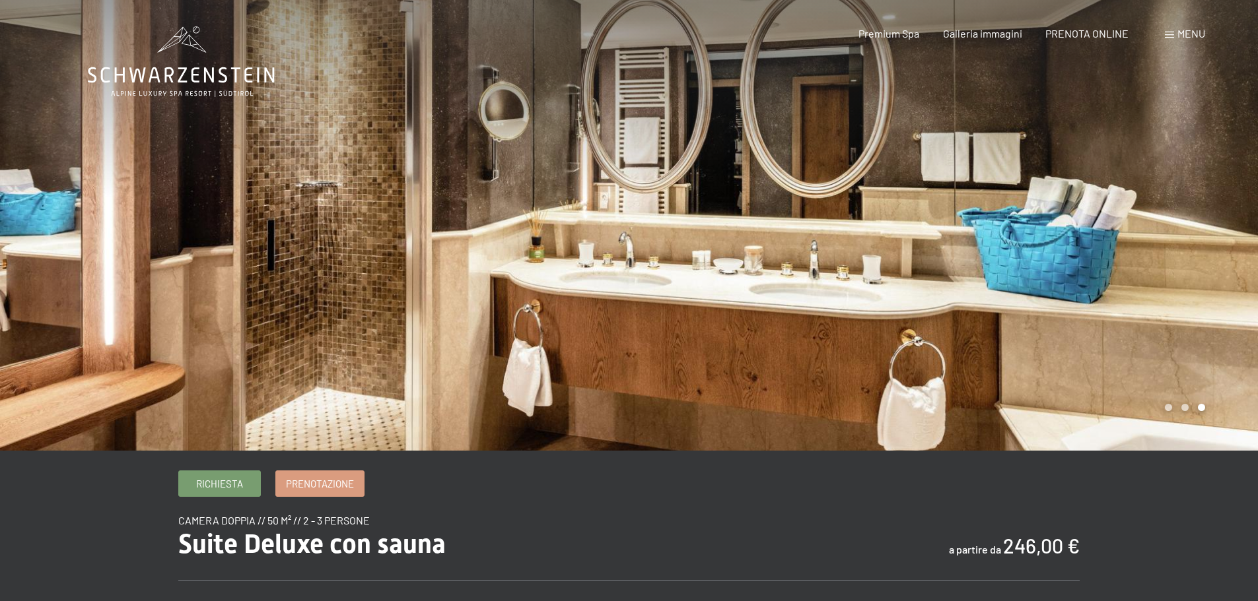
click at [1064, 225] on div at bounding box center [943, 225] width 629 height 451
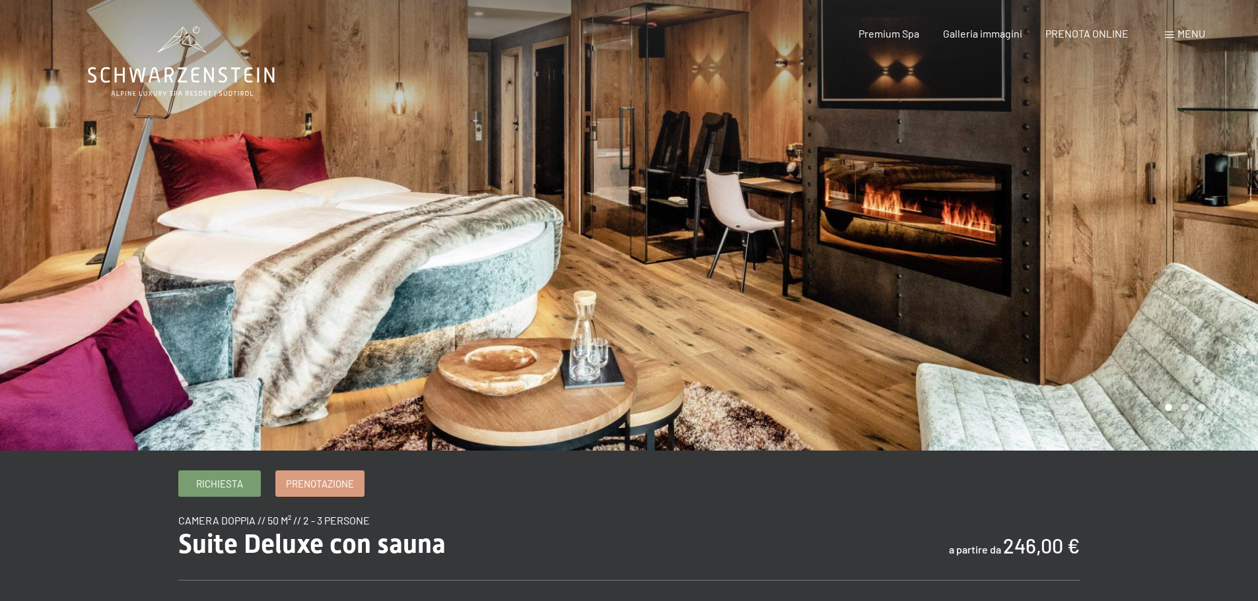
click at [1064, 225] on div at bounding box center [943, 225] width 629 height 451
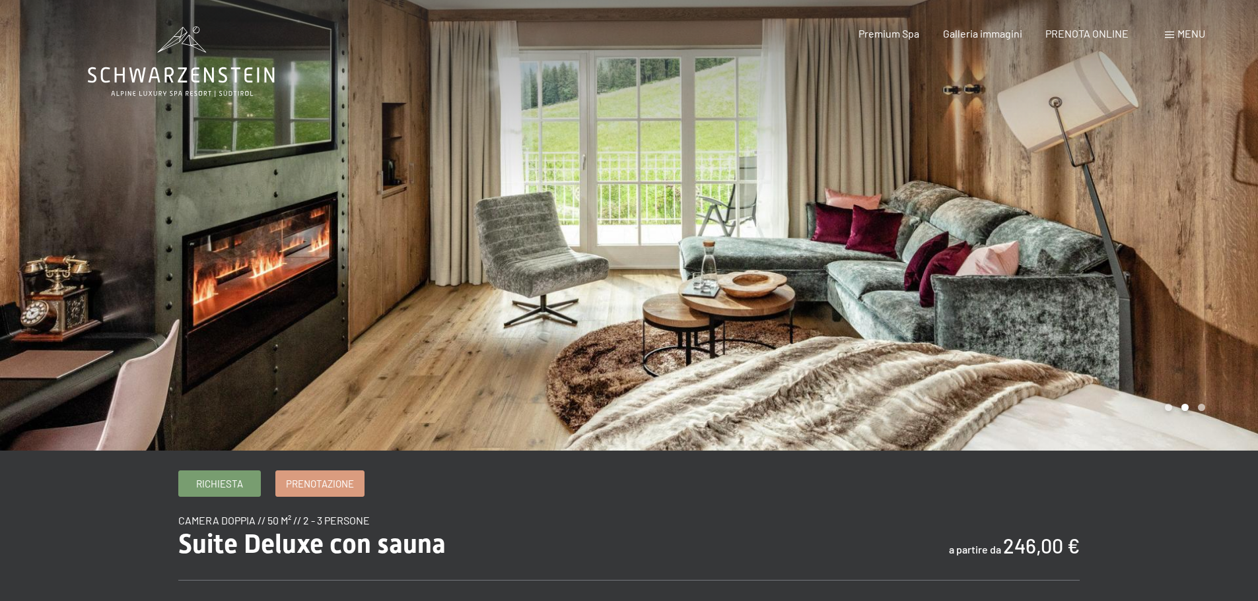
click at [1064, 225] on div at bounding box center [943, 225] width 629 height 451
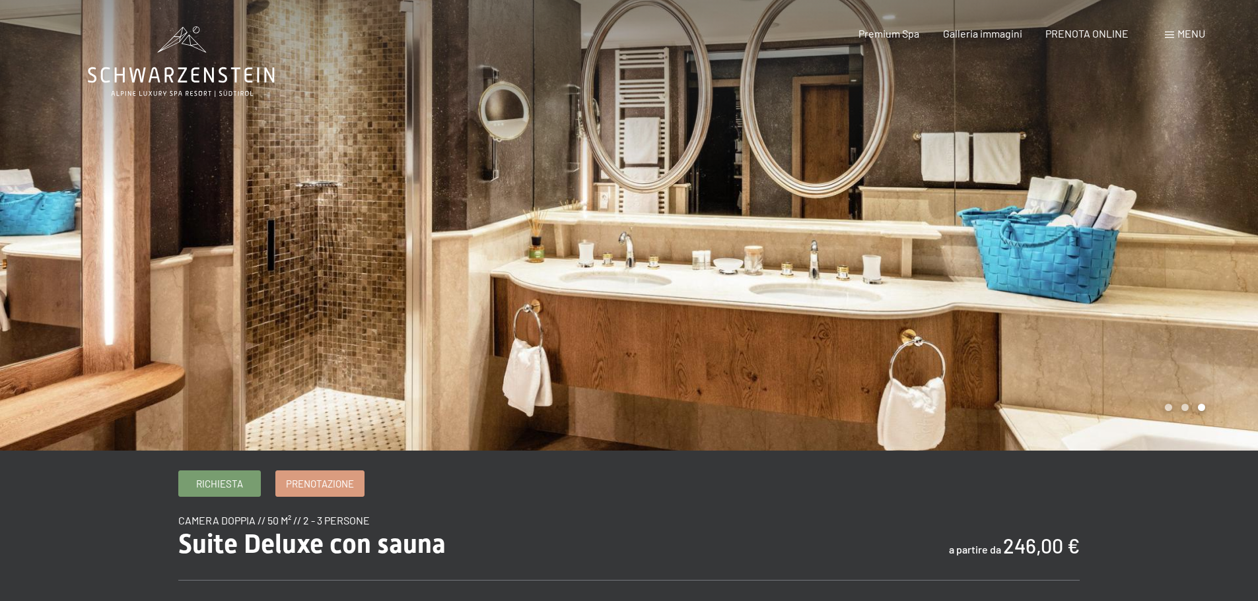
click at [1064, 225] on div at bounding box center [943, 225] width 629 height 451
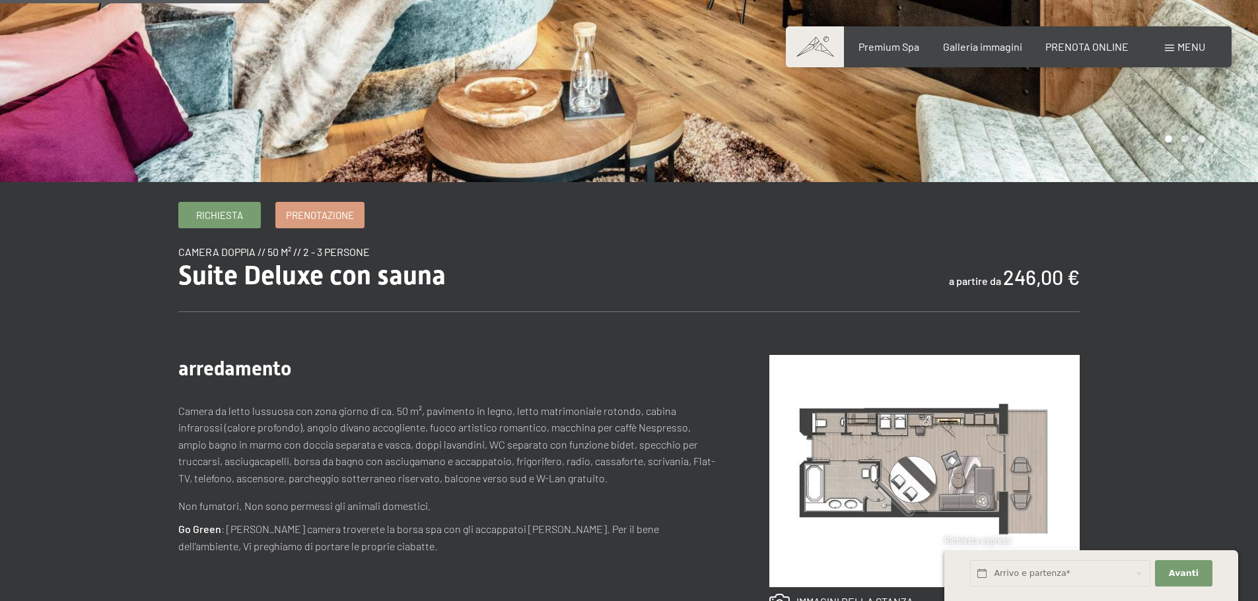
scroll to position [264, 0]
